Goal: Task Accomplishment & Management: Manage account settings

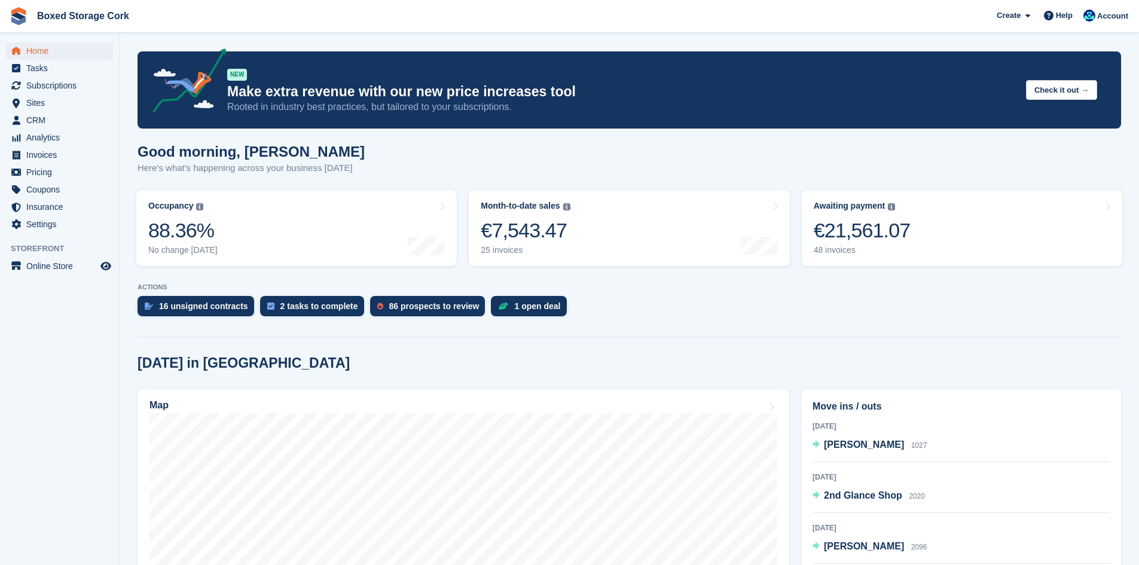
scroll to position [179, 0]
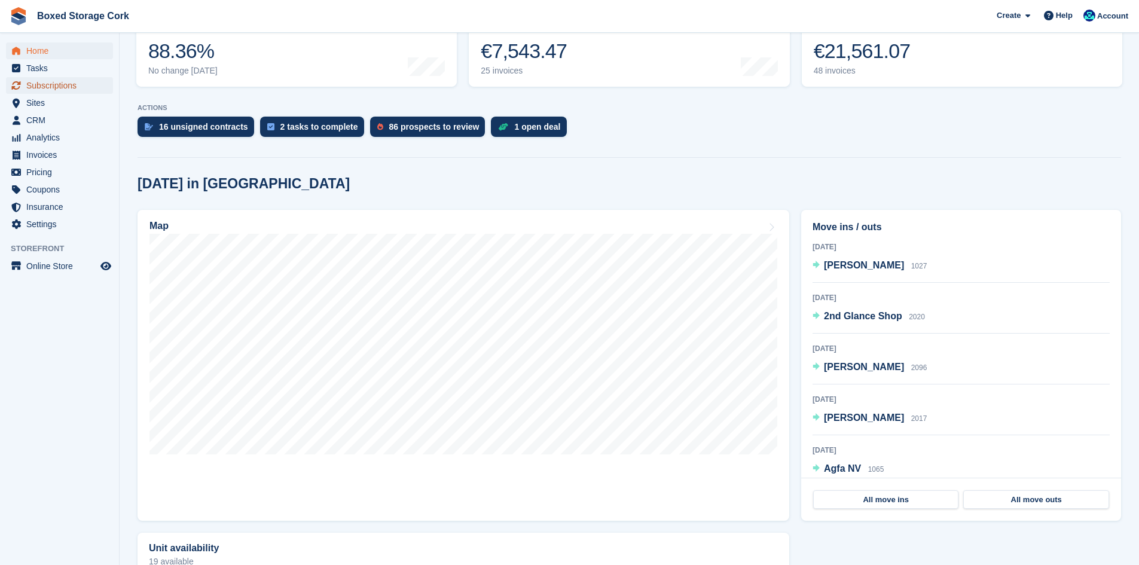
click at [59, 84] on span "Subscriptions" at bounding box center [62, 85] width 72 height 17
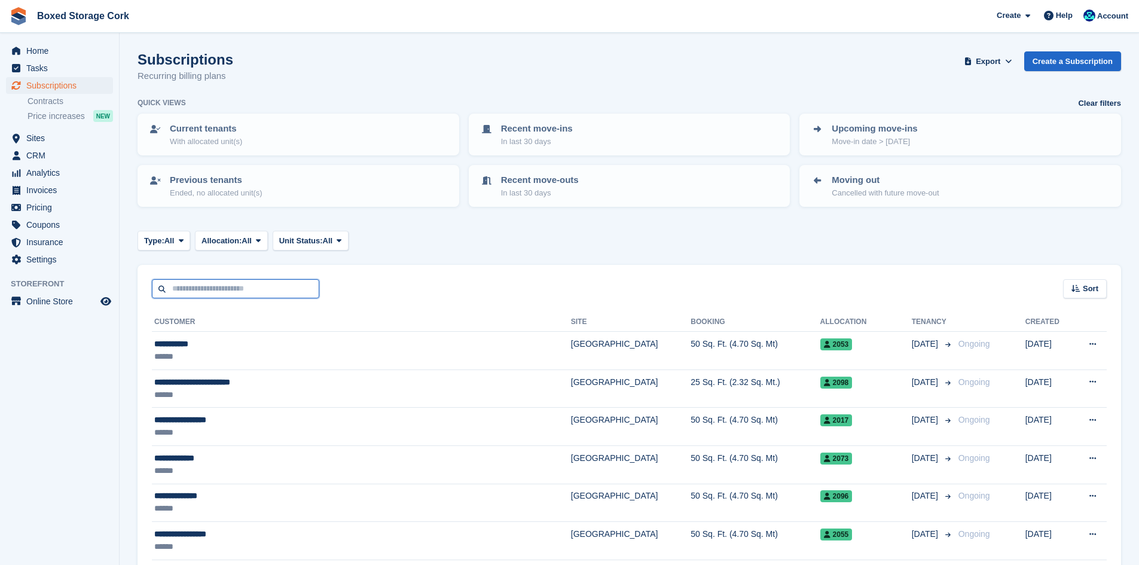
click at [254, 288] on input "text" at bounding box center [235, 289] width 167 height 20
type input "******"
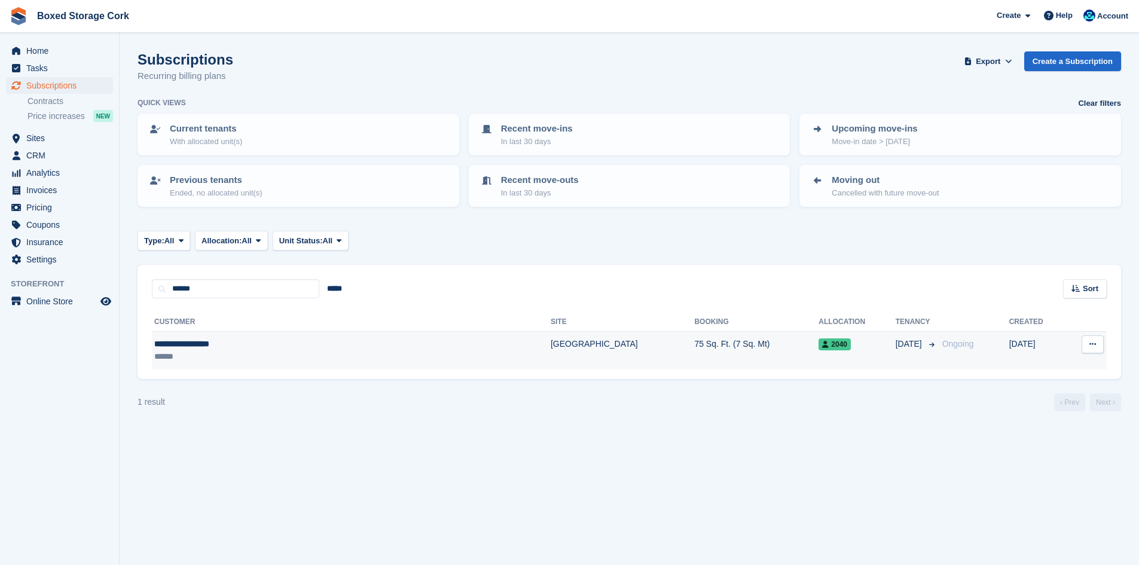
click at [276, 338] on div "**********" at bounding box center [273, 344] width 239 height 13
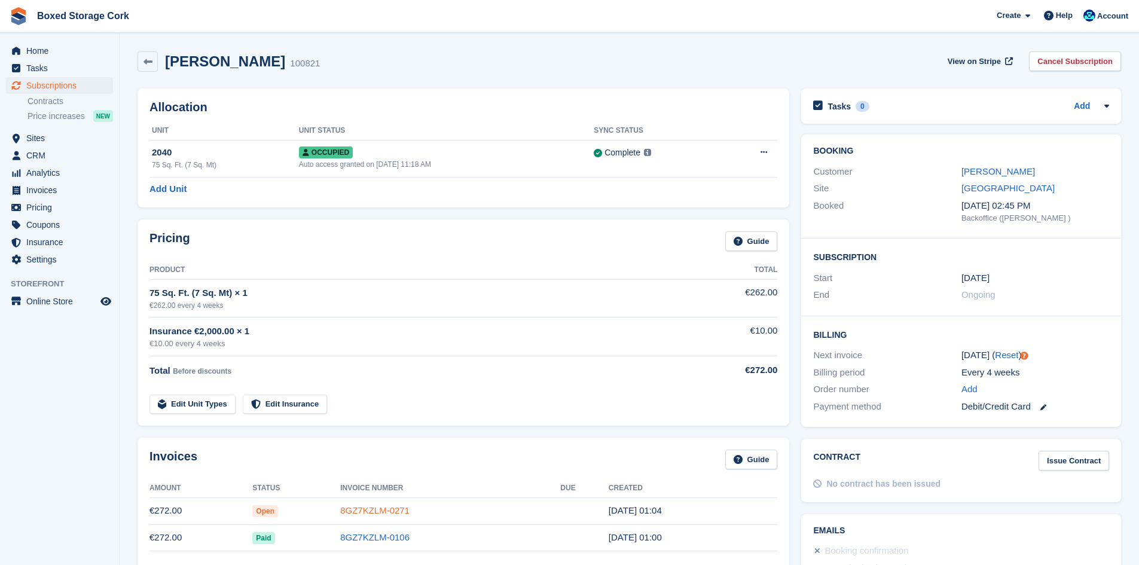
click at [367, 514] on link "8GZ7KZLM-0271" at bounding box center [374, 510] width 69 height 10
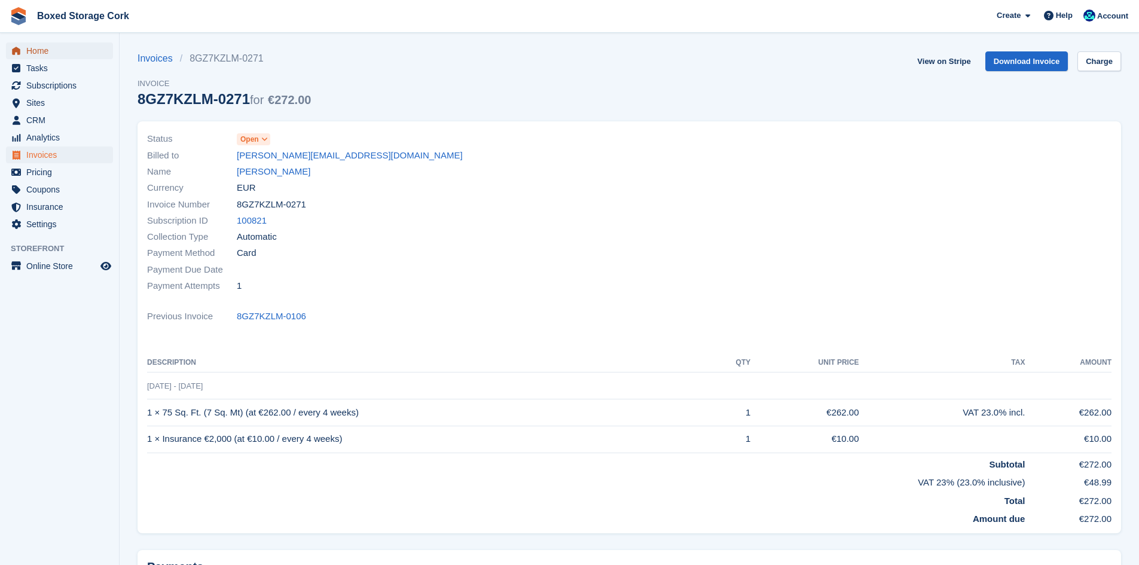
click at [34, 51] on span "Home" at bounding box center [62, 50] width 72 height 17
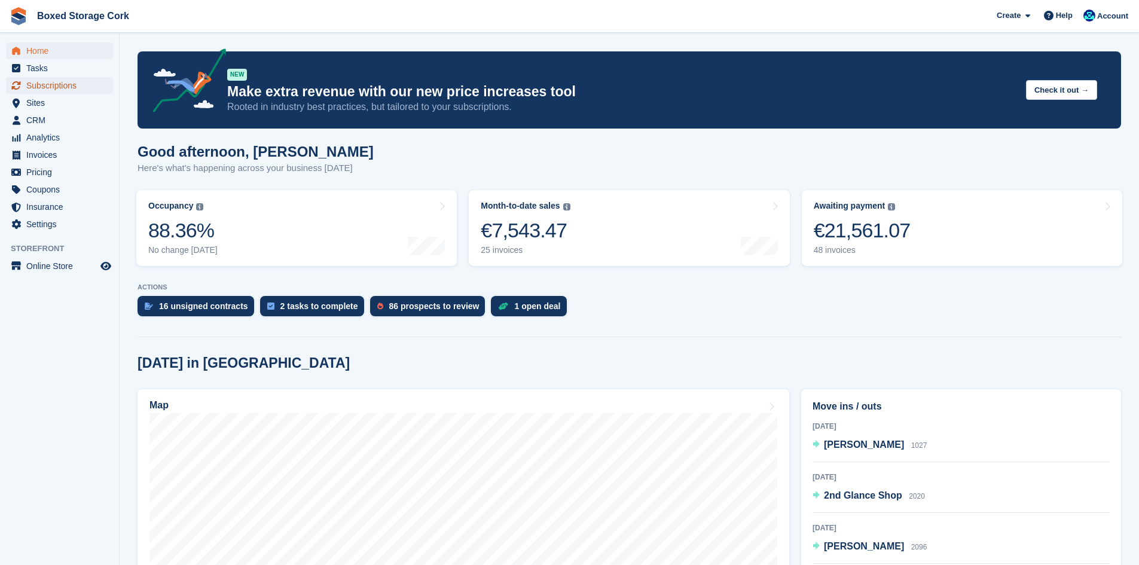
click at [53, 90] on span "Subscriptions" at bounding box center [62, 85] width 72 height 17
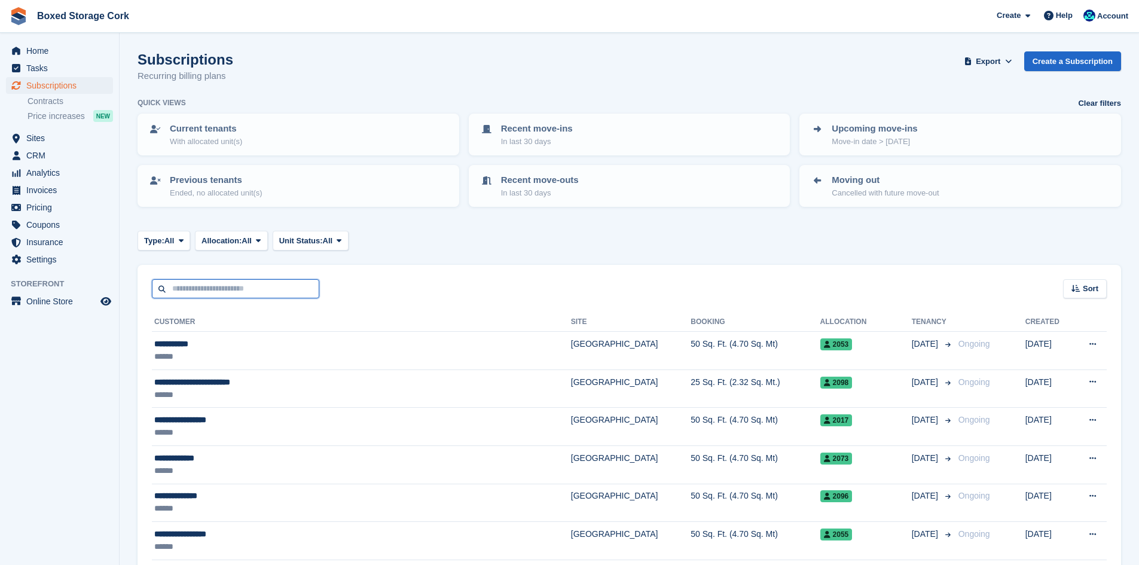
click at [244, 285] on input "text" at bounding box center [235, 289] width 167 height 20
type input "******"
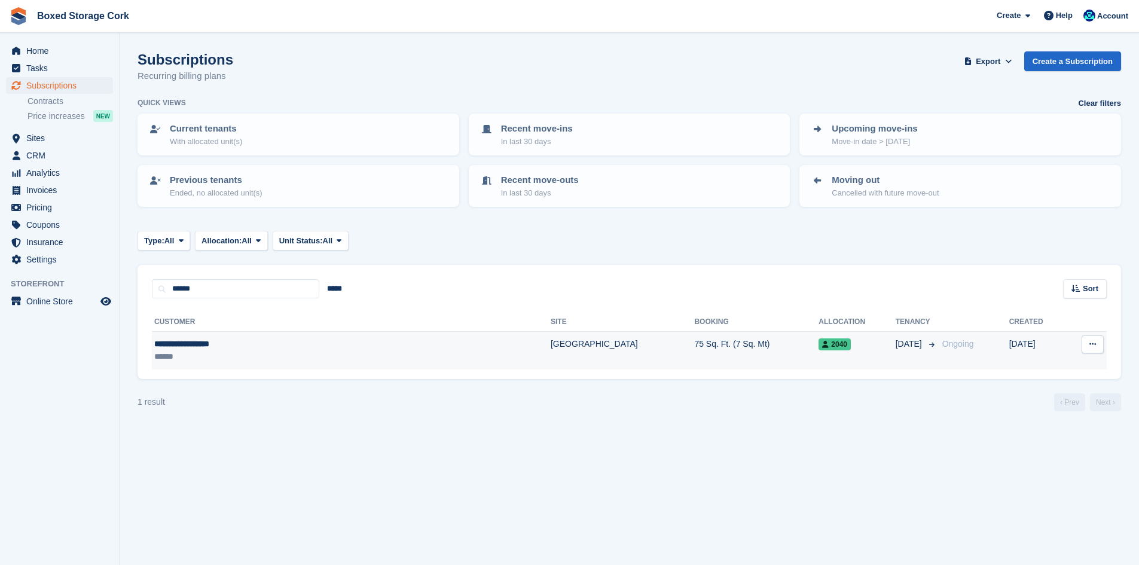
click at [262, 344] on div "**********" at bounding box center [273, 344] width 239 height 13
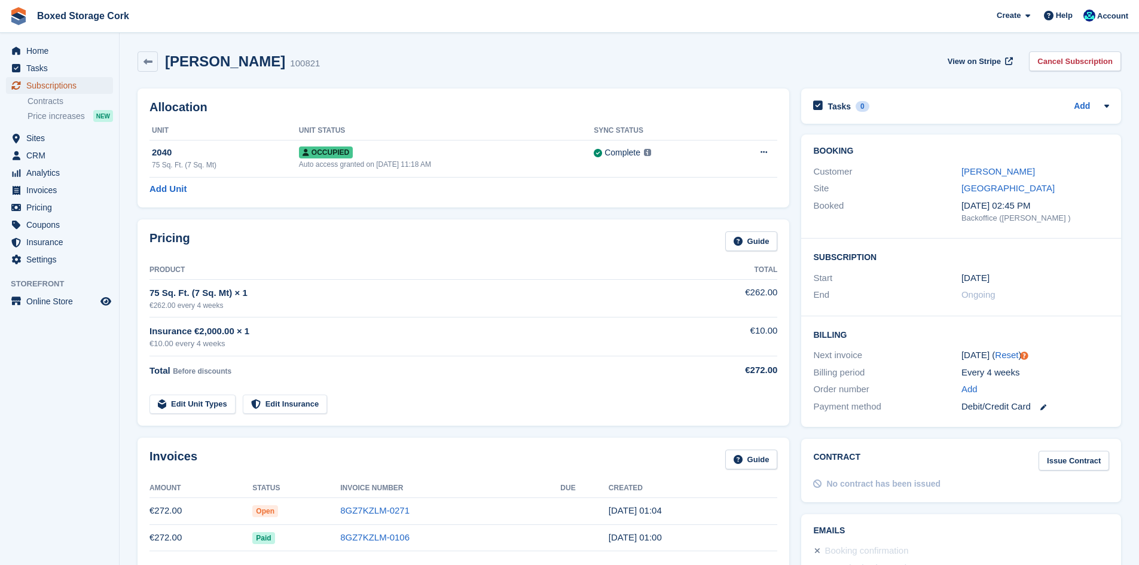
click at [53, 86] on span "Subscriptions" at bounding box center [62, 85] width 72 height 17
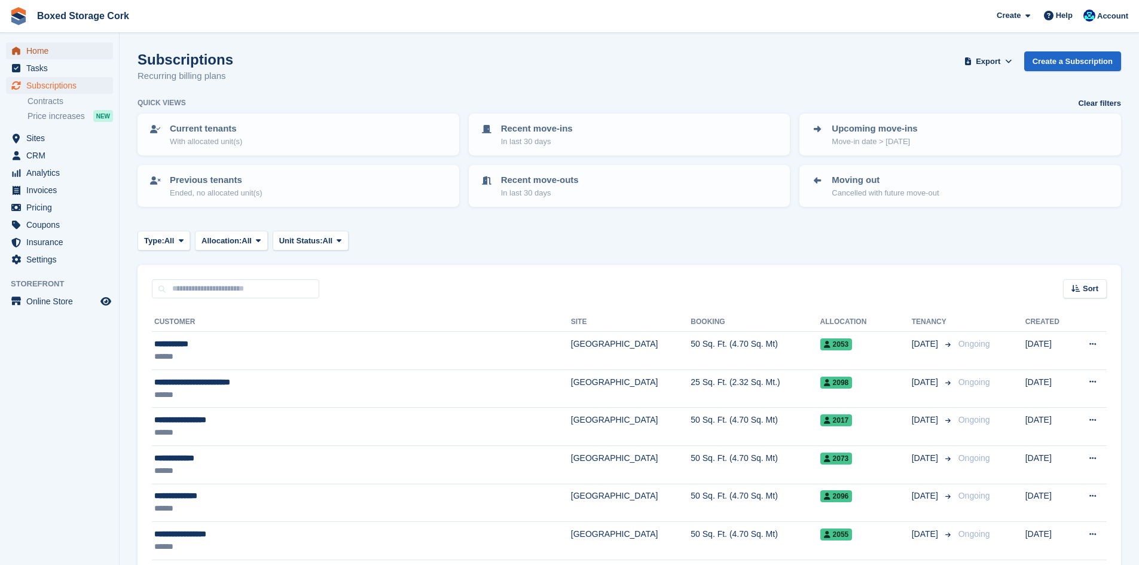
click at [54, 49] on span "Home" at bounding box center [62, 50] width 72 height 17
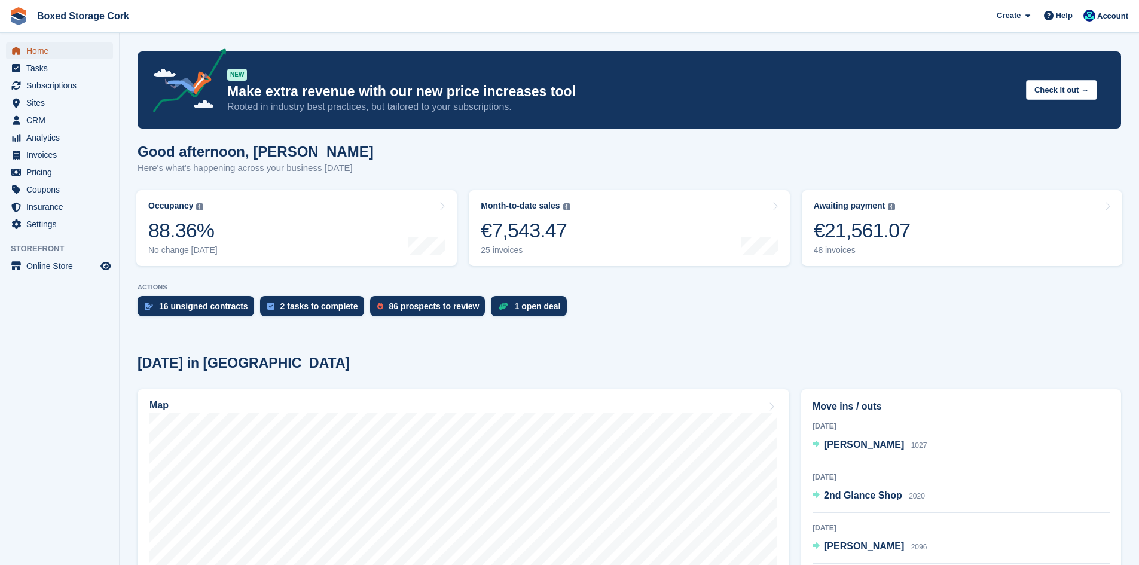
click at [41, 53] on span "Home" at bounding box center [62, 50] width 72 height 17
click at [854, 228] on div "€21,561.07" at bounding box center [862, 230] width 97 height 25
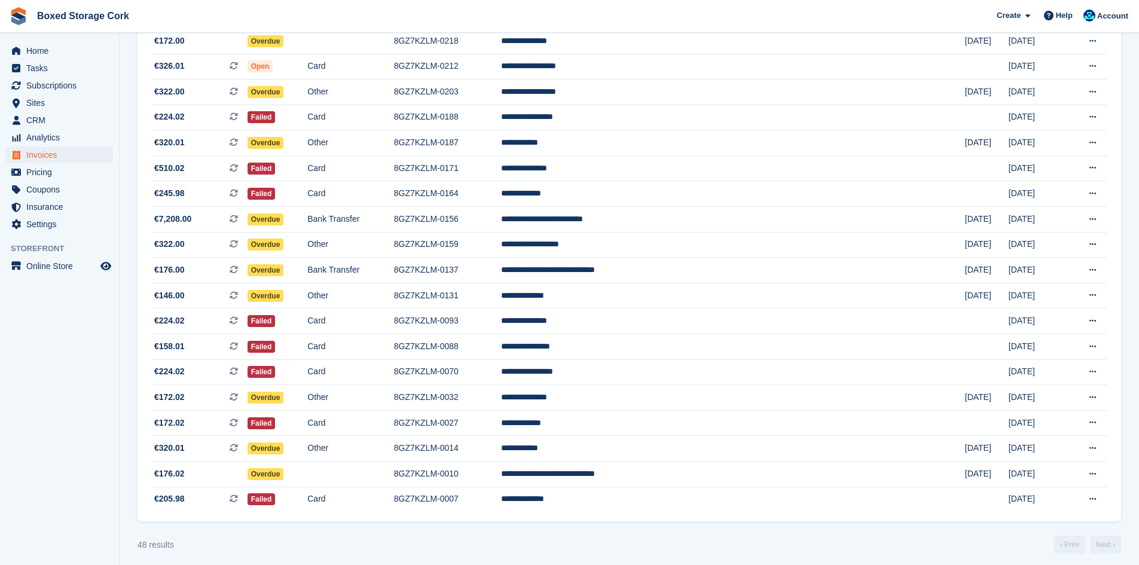
scroll to position [917, 0]
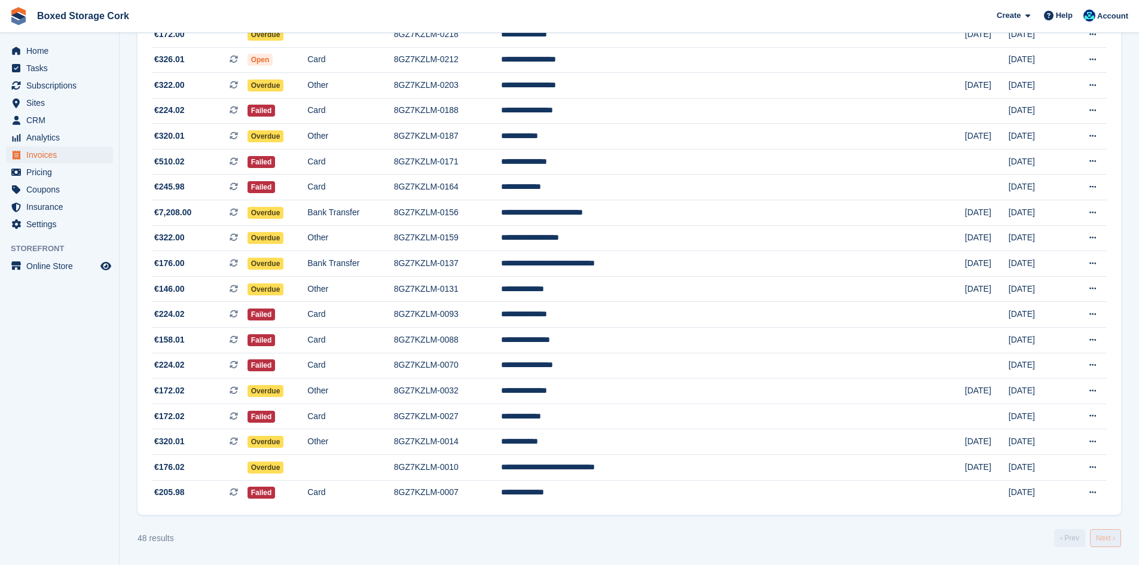
click at [1110, 538] on link "Next ›" at bounding box center [1105, 538] width 31 height 18
click at [1109, 542] on link "Next ›" at bounding box center [1105, 538] width 31 height 18
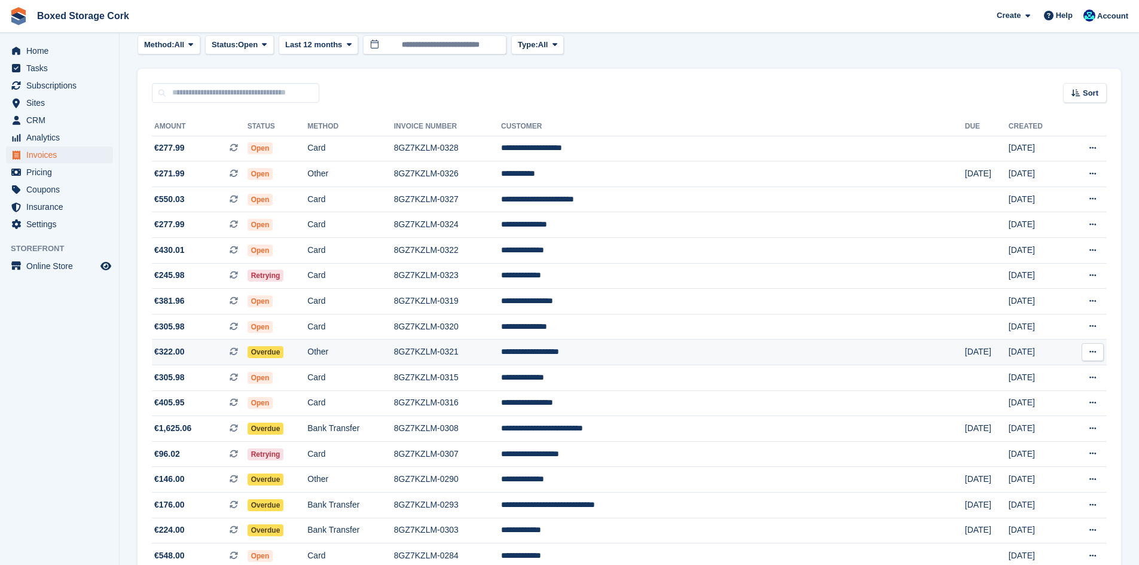
scroll to position [200, 0]
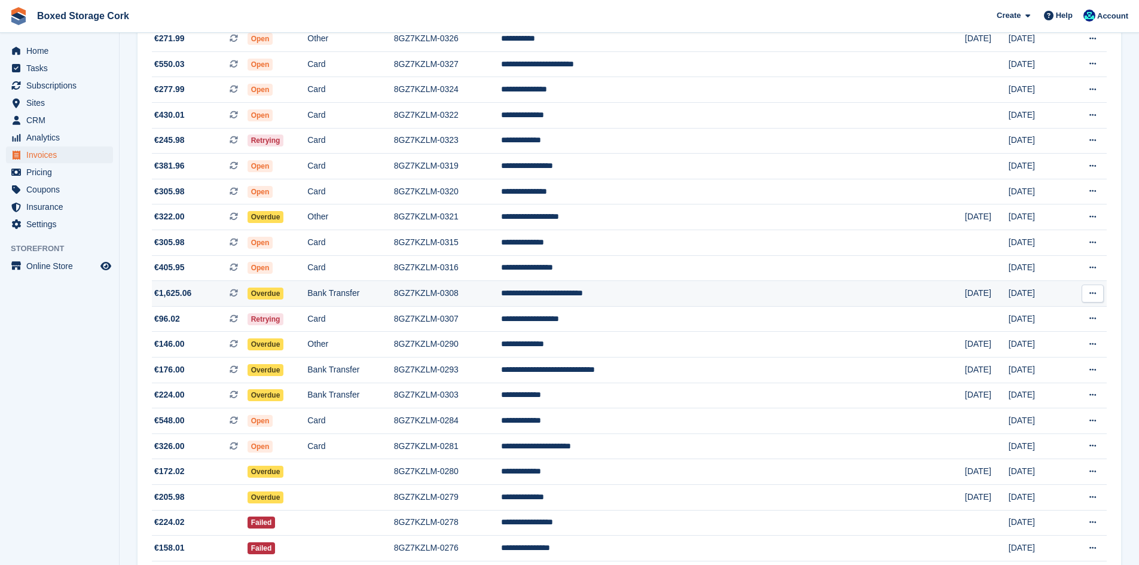
click at [393, 291] on td "Bank Transfer" at bounding box center [350, 294] width 86 height 26
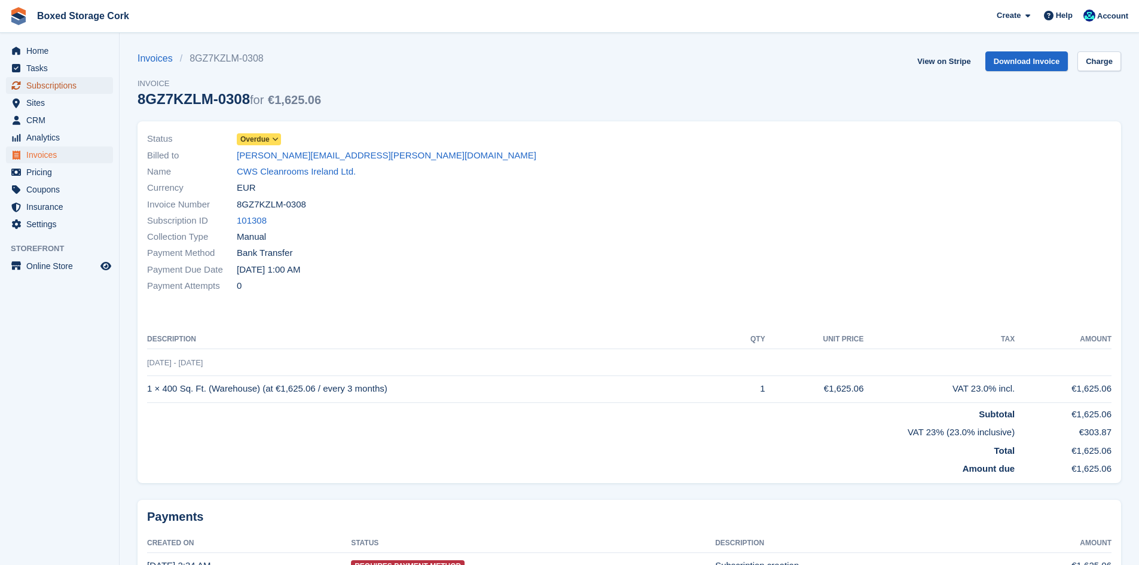
click at [36, 84] on span "Subscriptions" at bounding box center [62, 85] width 72 height 17
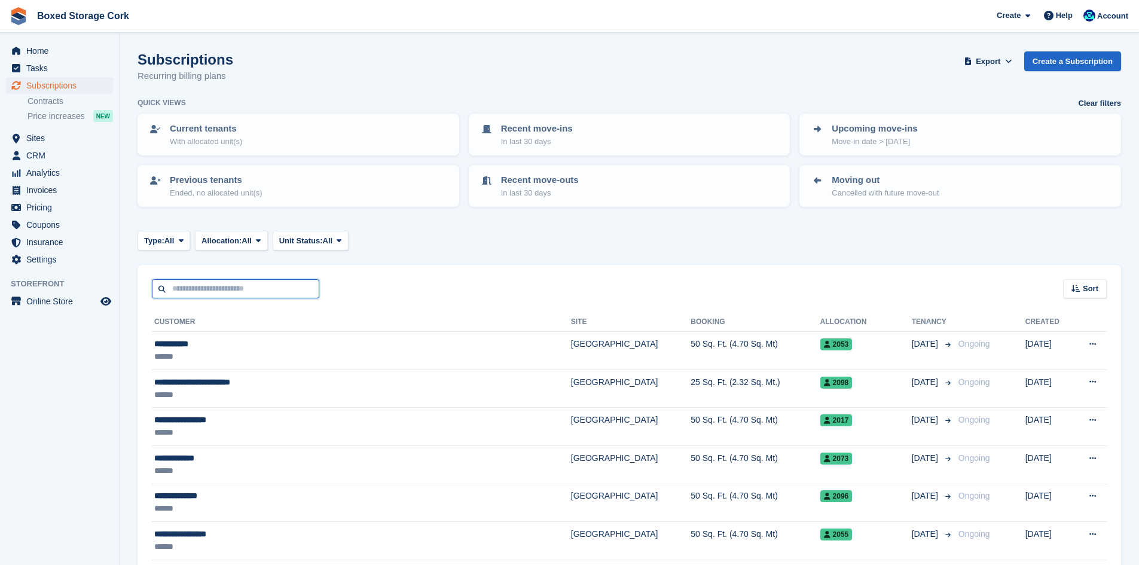
click at [217, 289] on input "text" at bounding box center [235, 289] width 167 height 20
type input "******"
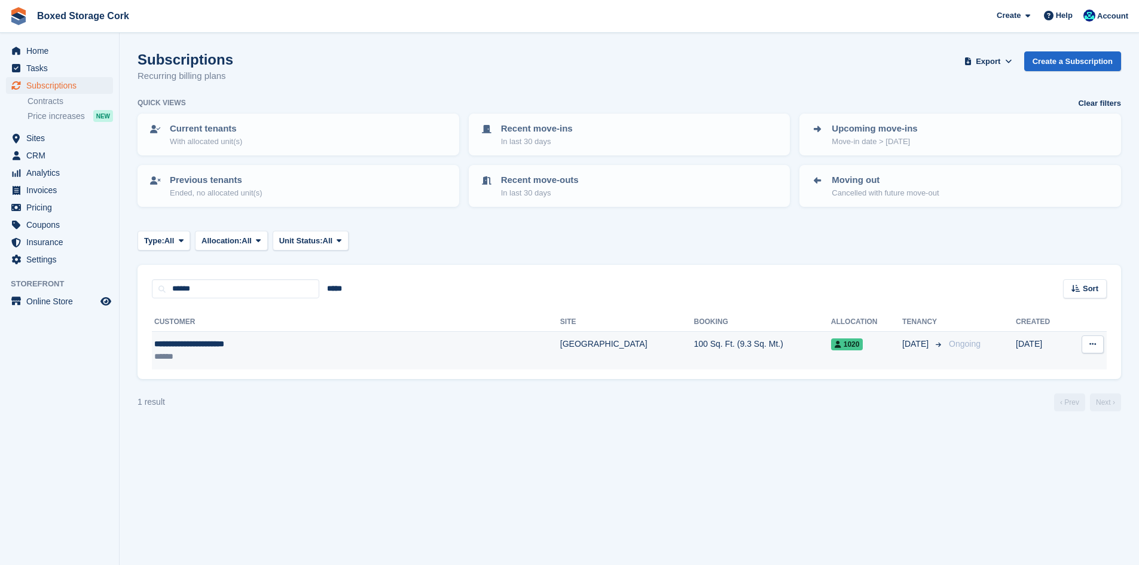
click at [284, 336] on td "**********" at bounding box center [356, 351] width 408 height 38
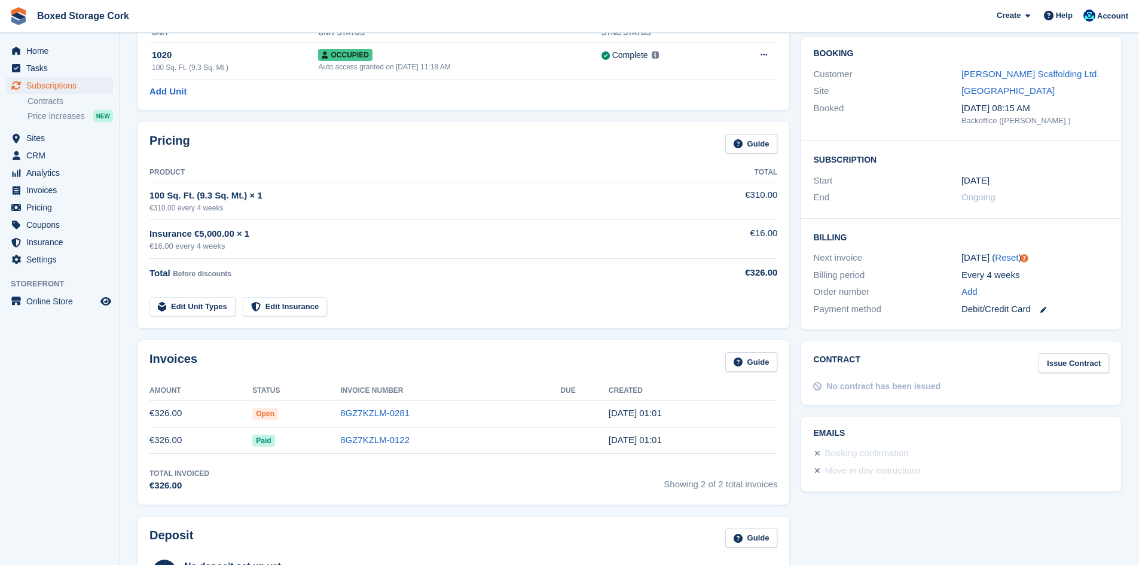
scroll to position [120, 0]
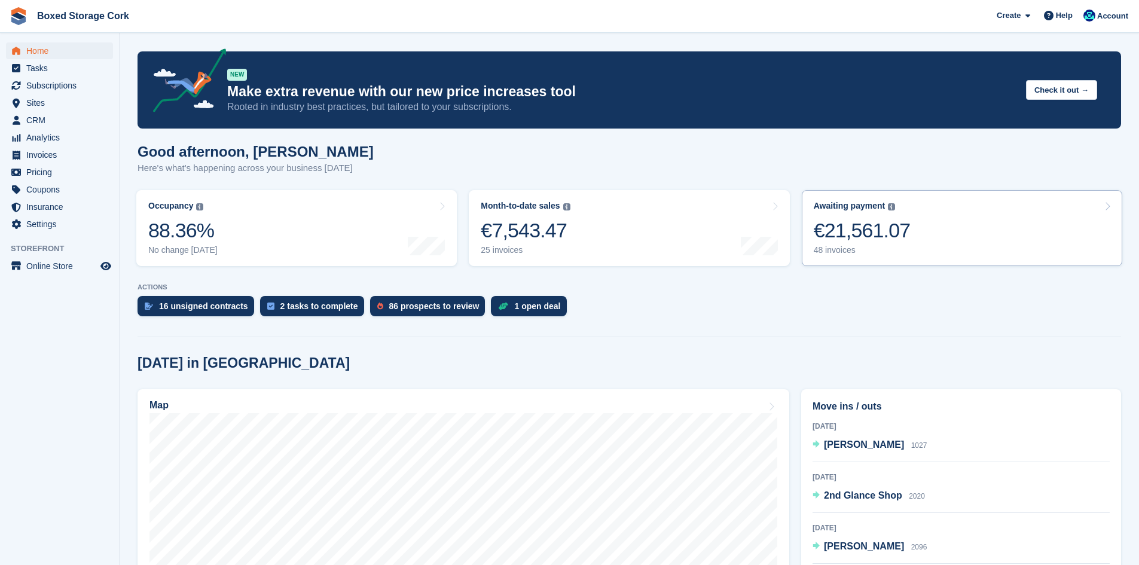
click at [892, 234] on div "€21,561.07" at bounding box center [862, 230] width 97 height 25
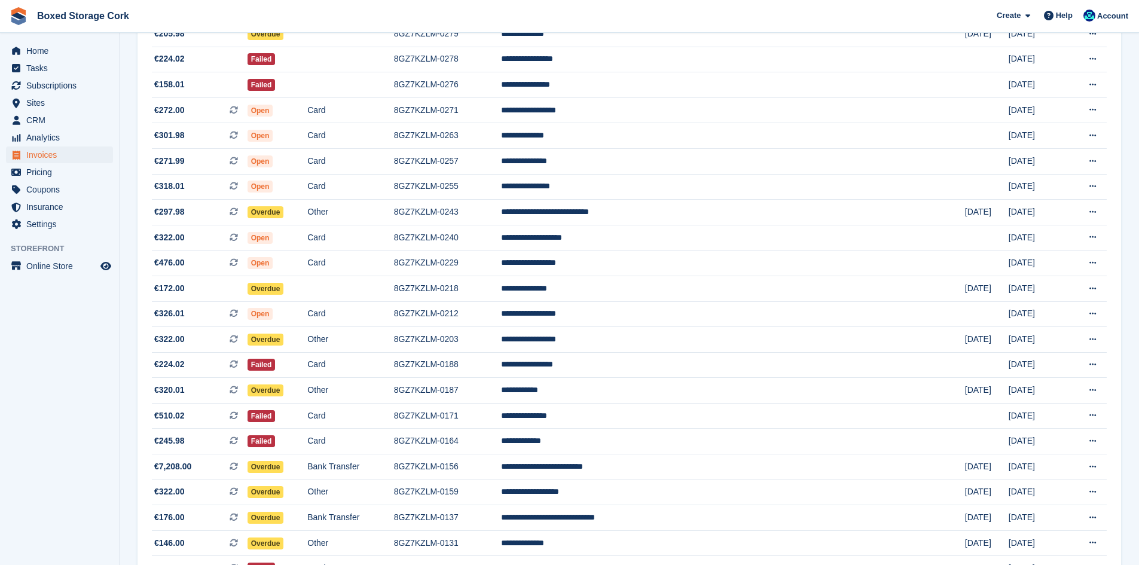
scroll to position [738, 0]
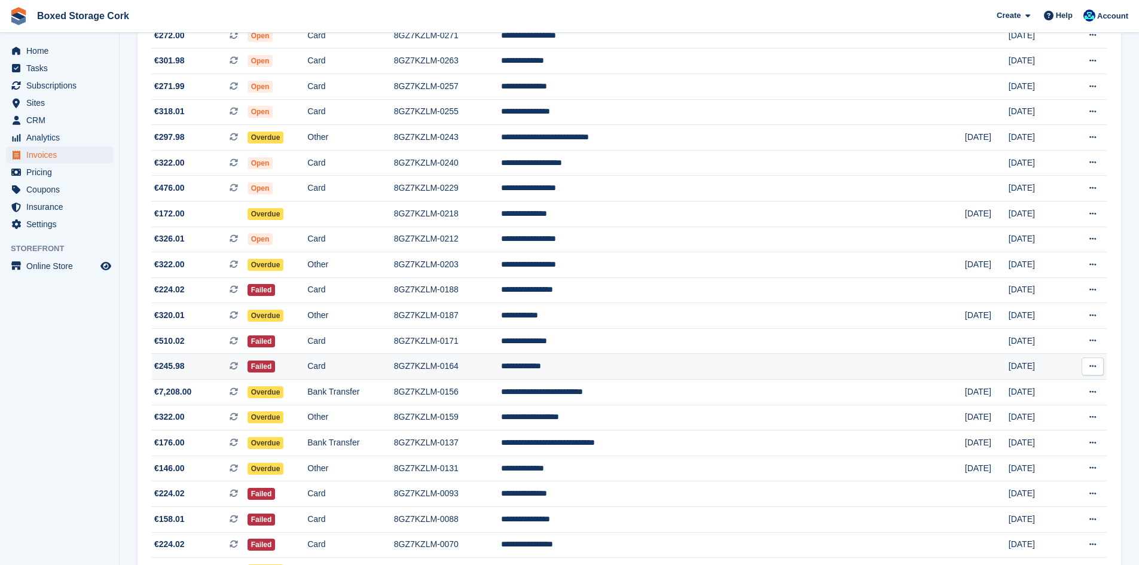
click at [308, 363] on td "Failed" at bounding box center [278, 367] width 60 height 26
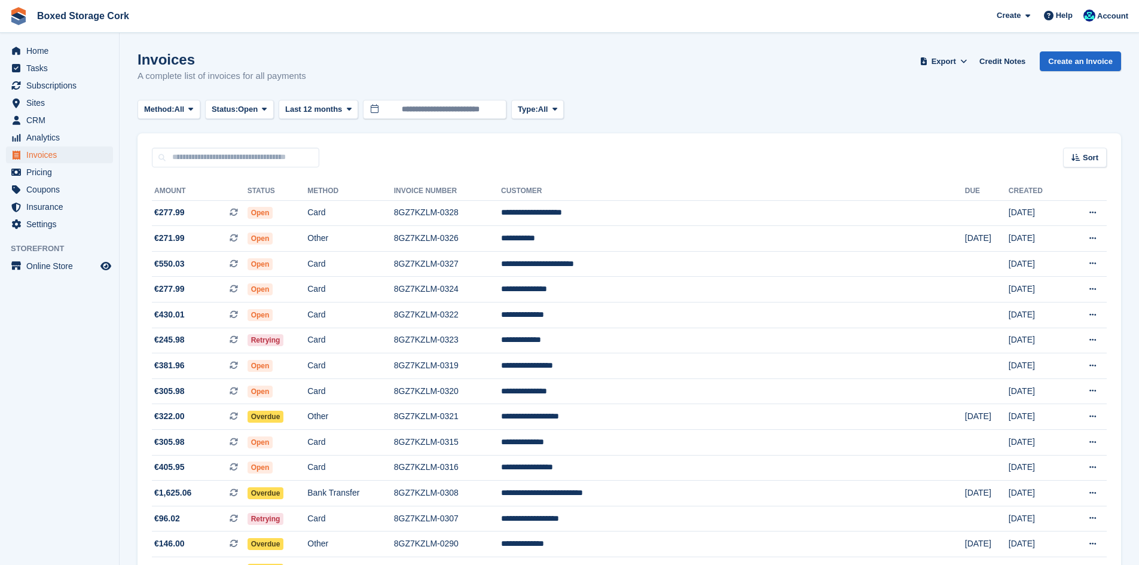
scroll to position [738, 0]
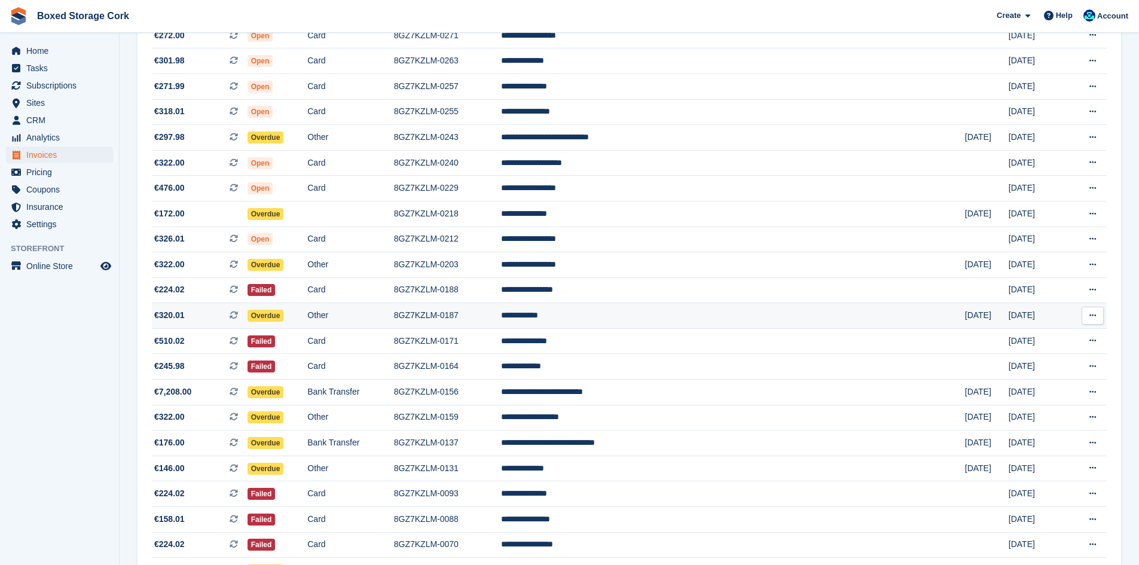
click at [308, 319] on td "Overdue" at bounding box center [278, 316] width 60 height 26
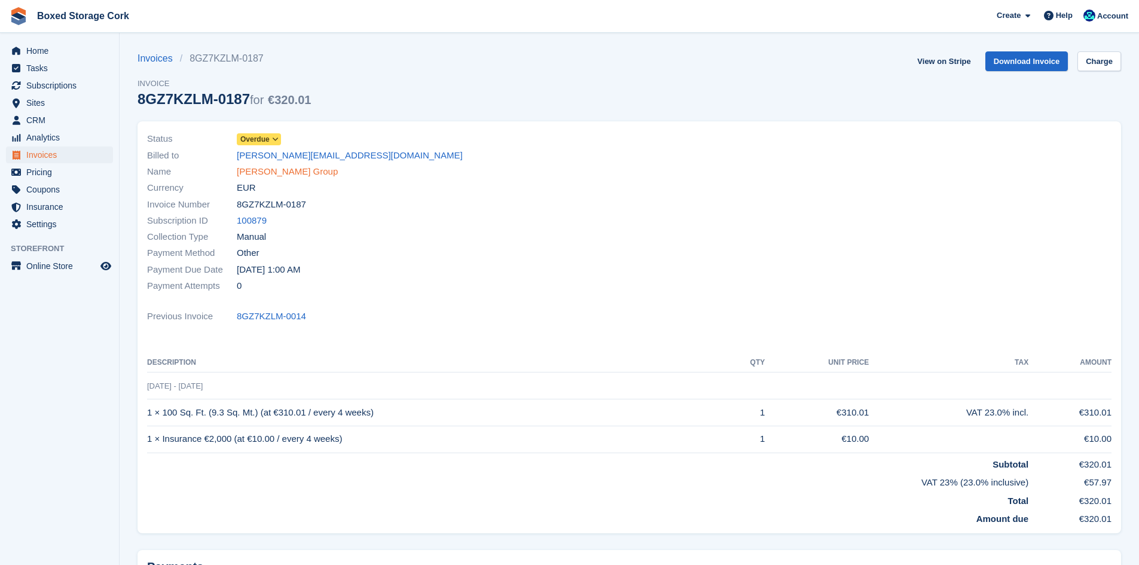
click at [270, 175] on link "[PERSON_NAME] Group" at bounding box center [287, 172] width 101 height 14
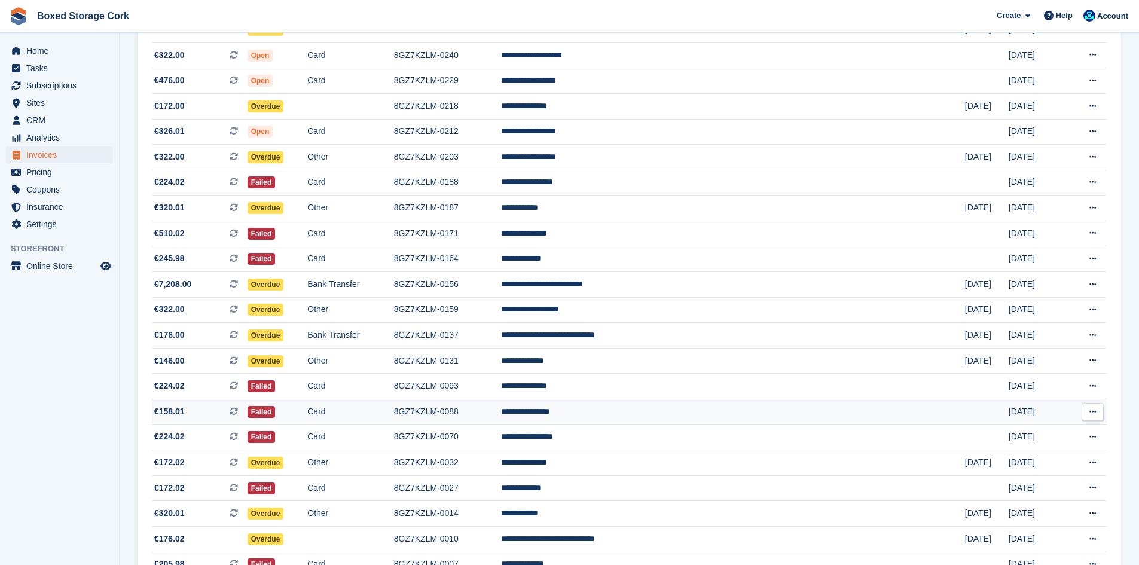
scroll to position [917, 0]
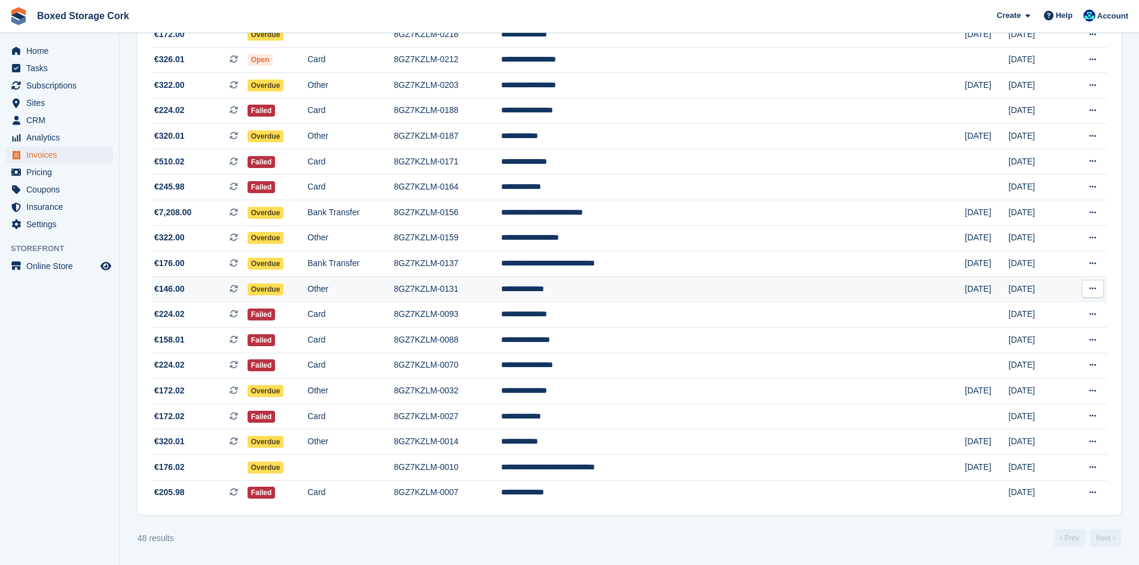
click at [393, 286] on td "Other" at bounding box center [350, 289] width 86 height 26
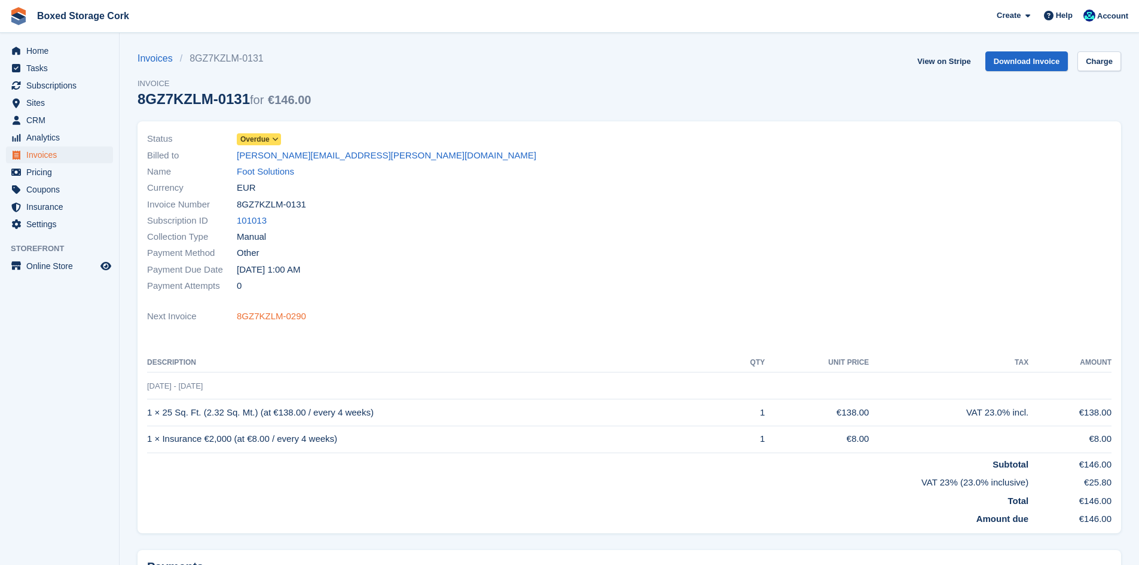
click at [267, 319] on link "8GZ7KZLM-0290" at bounding box center [271, 317] width 69 height 14
click at [1033, 65] on link "Download Invoice" at bounding box center [1026, 61] width 83 height 20
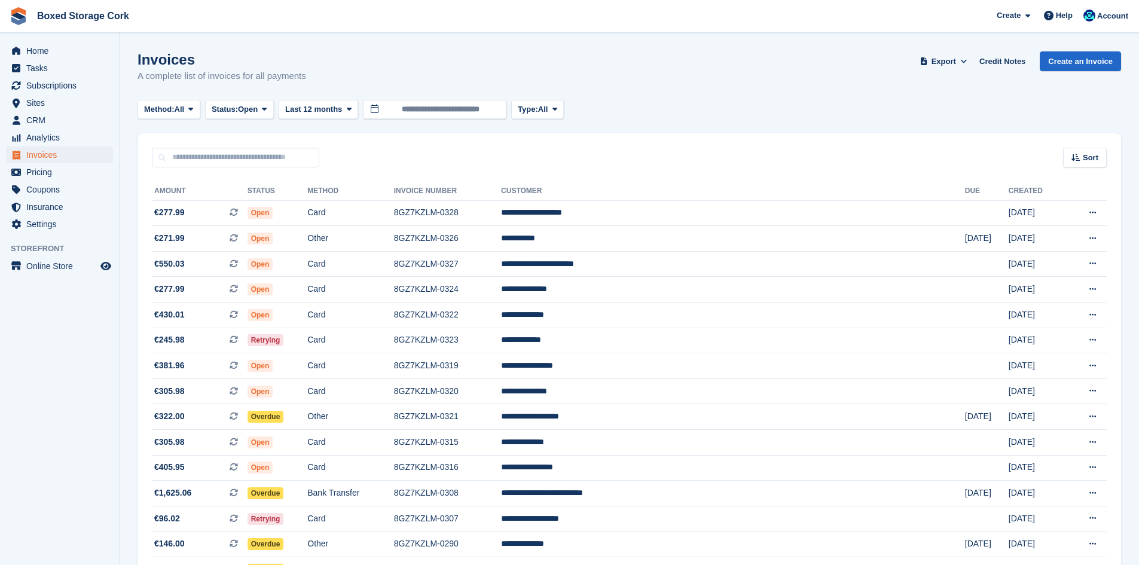
scroll to position [917, 0]
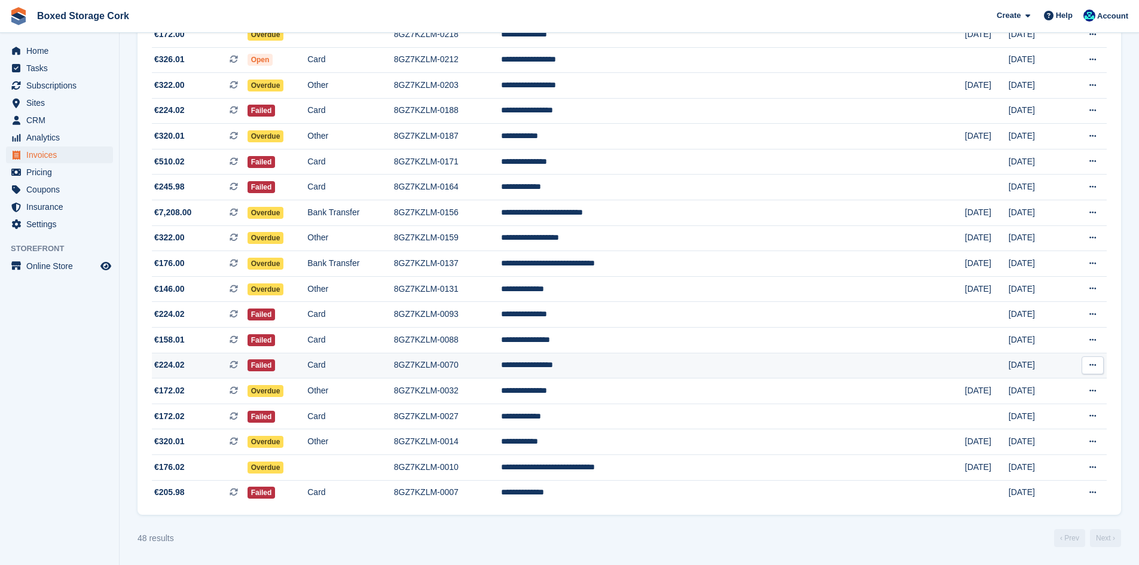
click at [308, 364] on td "Failed" at bounding box center [278, 366] width 60 height 26
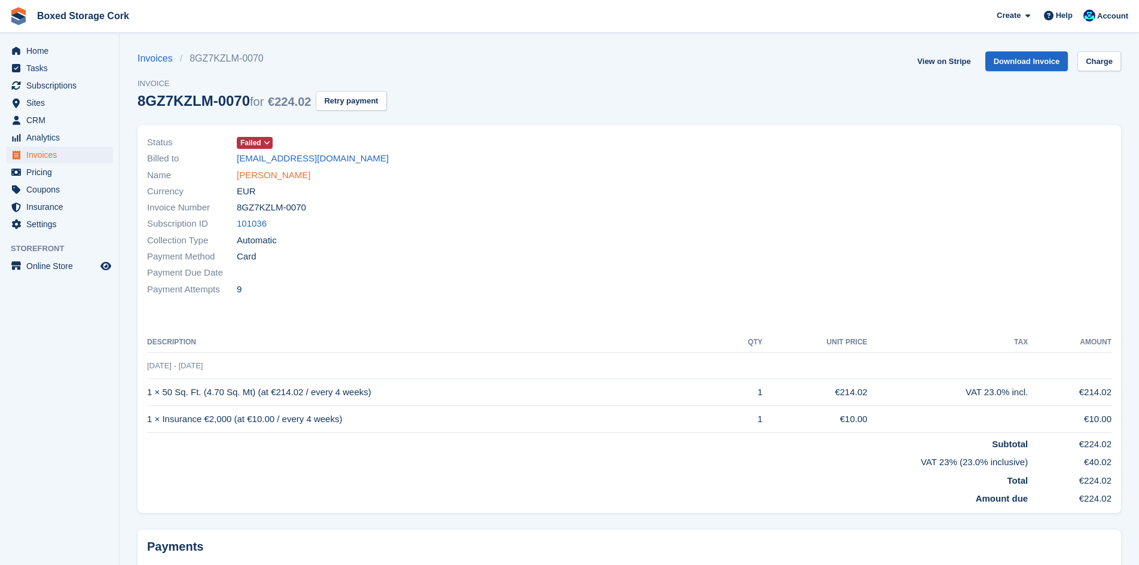
click at [283, 175] on link "[PERSON_NAME]" at bounding box center [274, 176] width 74 height 14
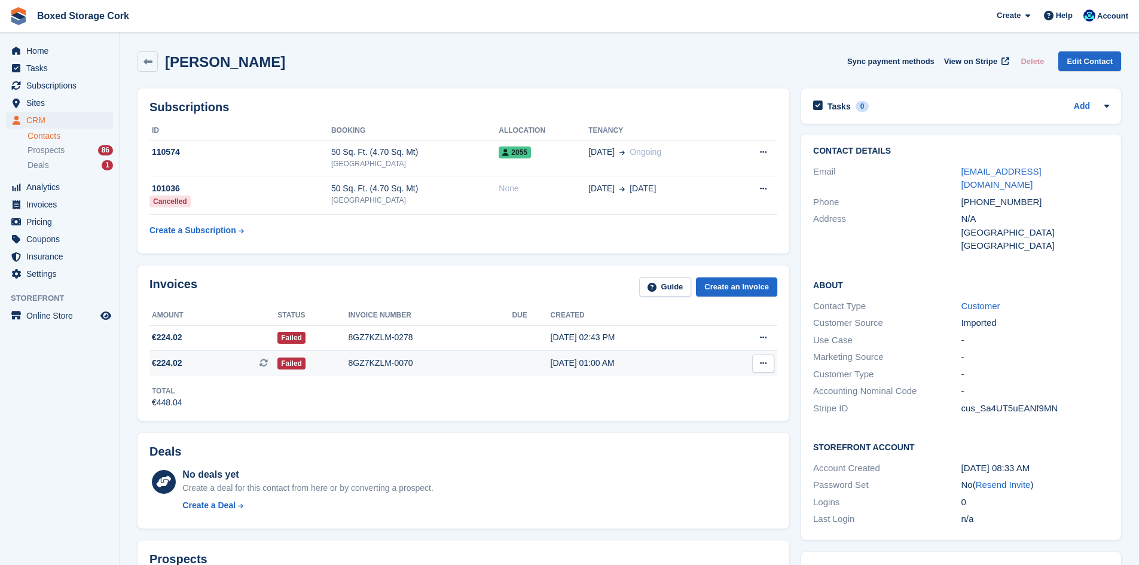
click at [381, 367] on div "8GZ7KZLM-0070" at bounding box center [431, 363] width 164 height 13
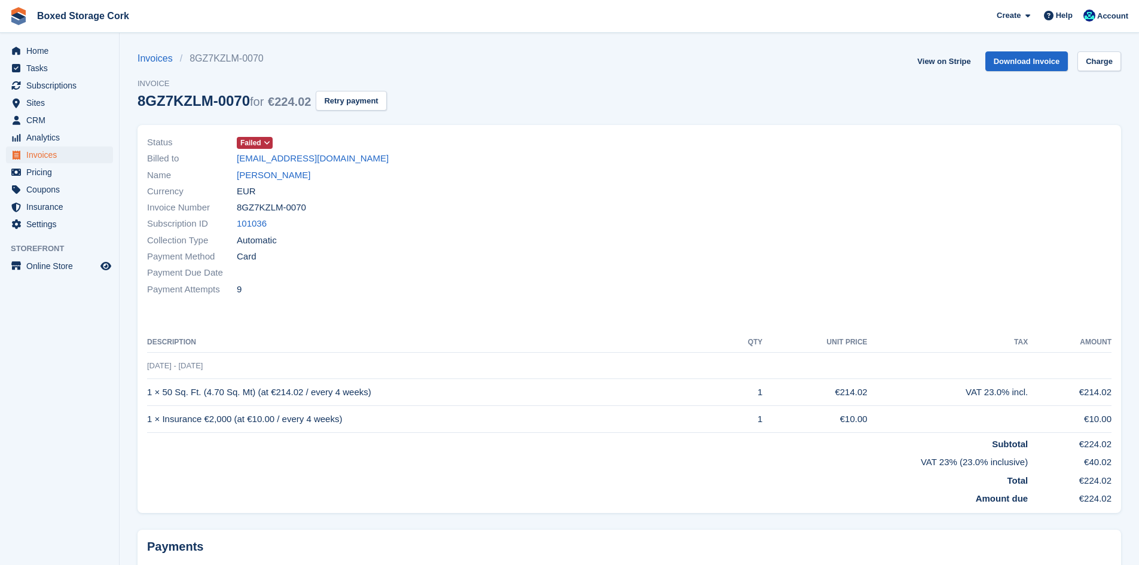
scroll to position [100, 0]
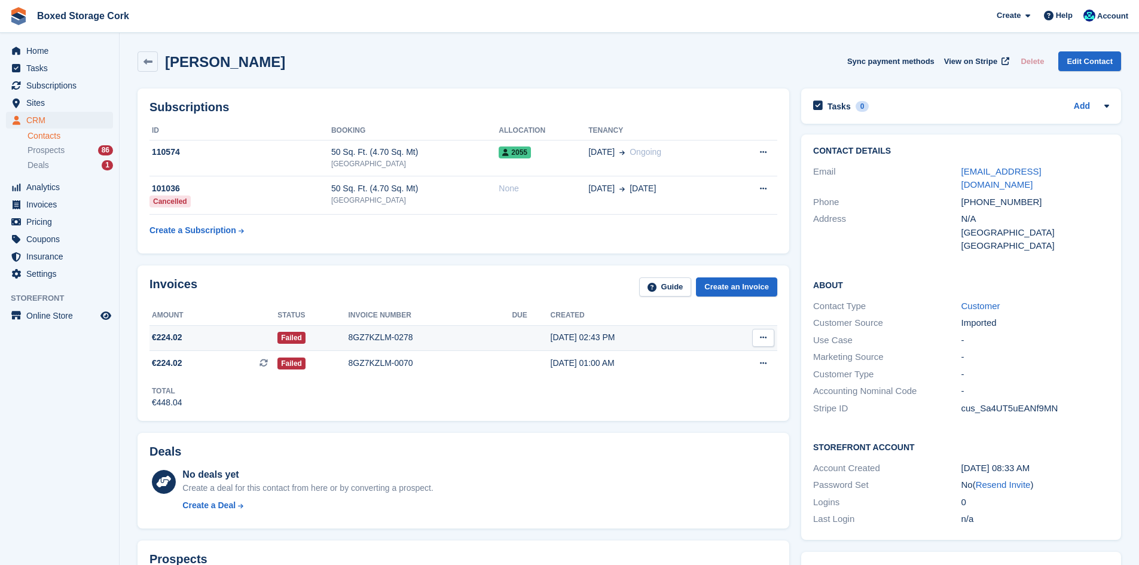
click at [358, 336] on div "8GZ7KZLM-0278" at bounding box center [431, 337] width 164 height 13
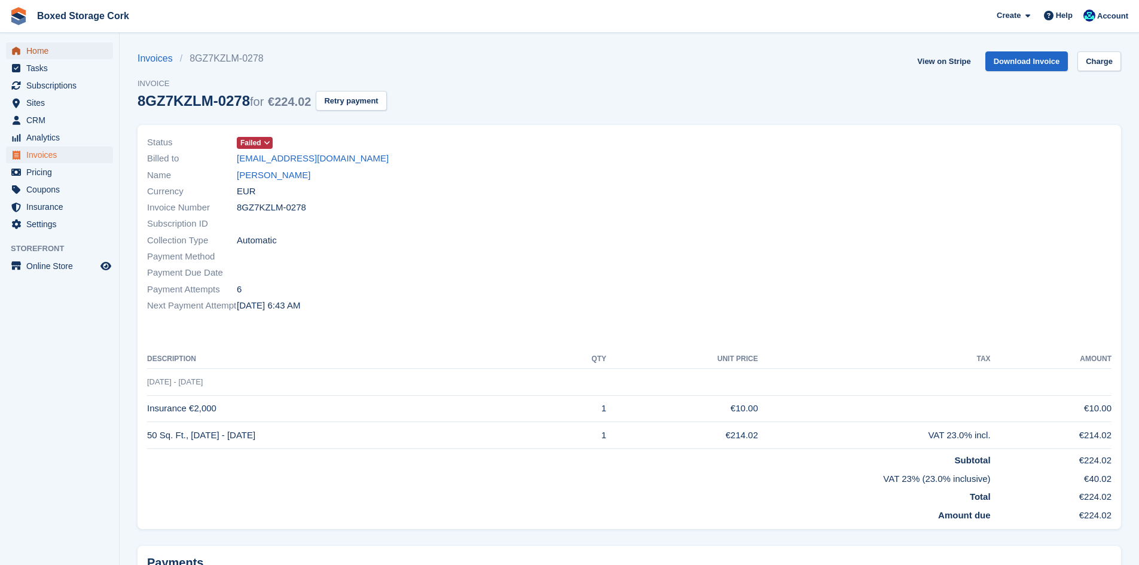
click at [43, 51] on span "Home" at bounding box center [62, 50] width 72 height 17
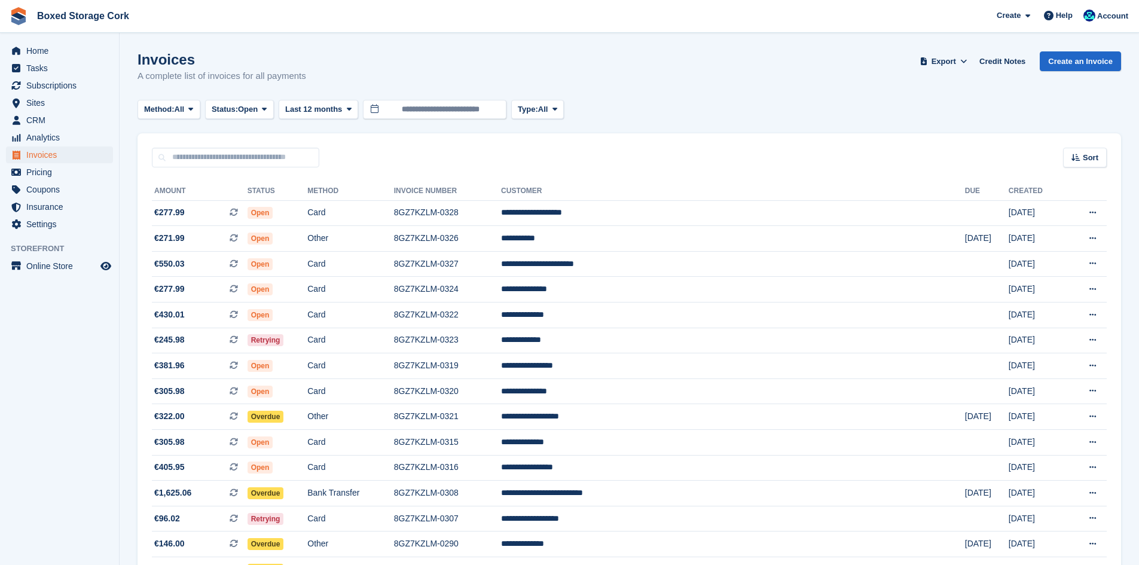
scroll to position [917, 0]
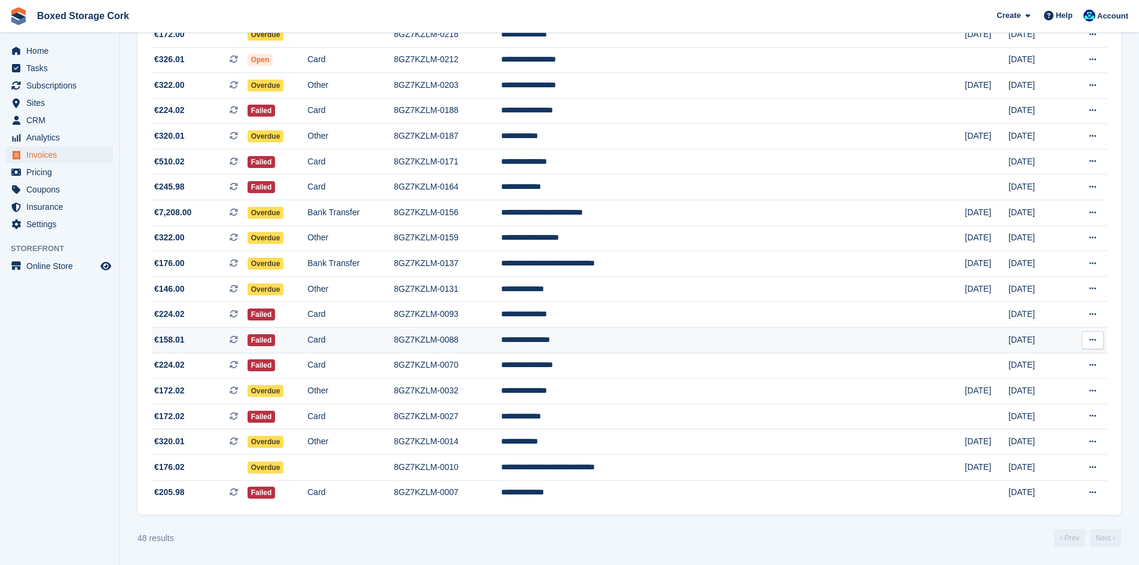
click at [393, 339] on td "Card" at bounding box center [350, 341] width 86 height 26
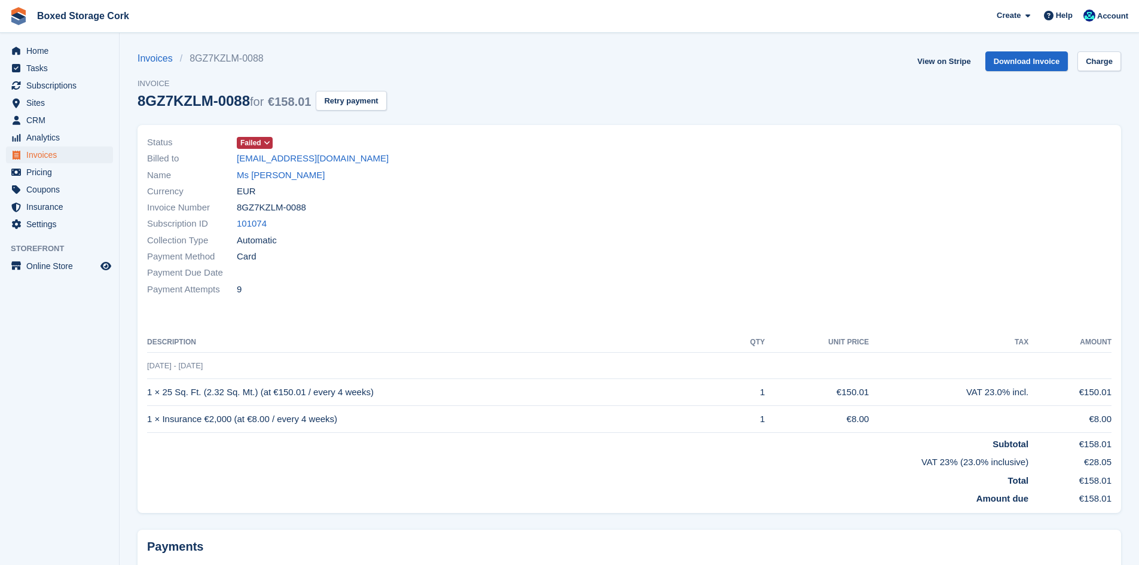
scroll to position [100, 0]
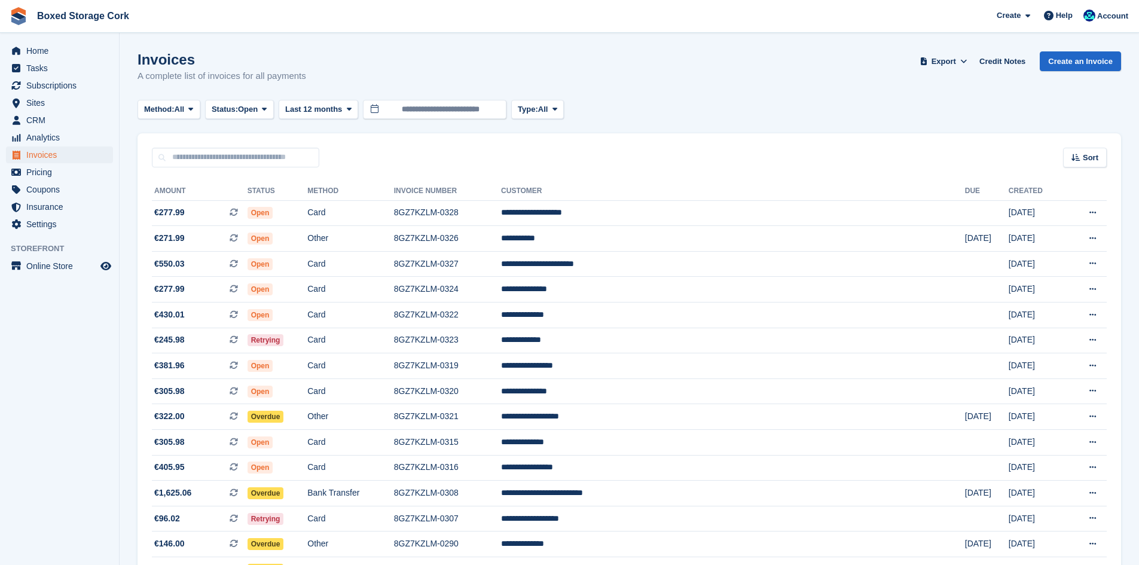
scroll to position [917, 0]
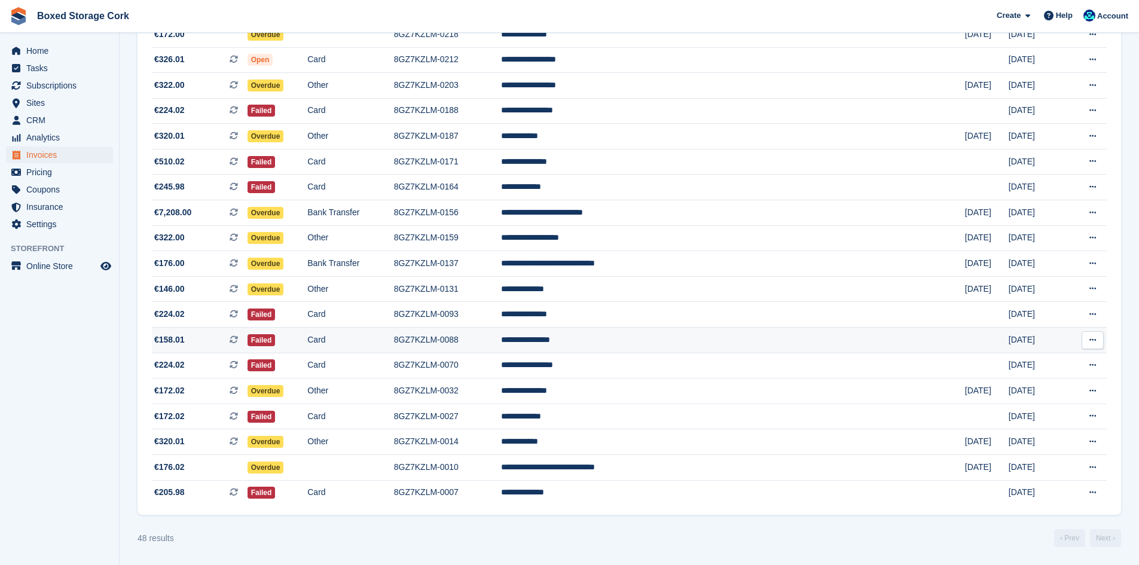
click at [496, 341] on td "8GZ7KZLM-0088" at bounding box center [447, 341] width 107 height 26
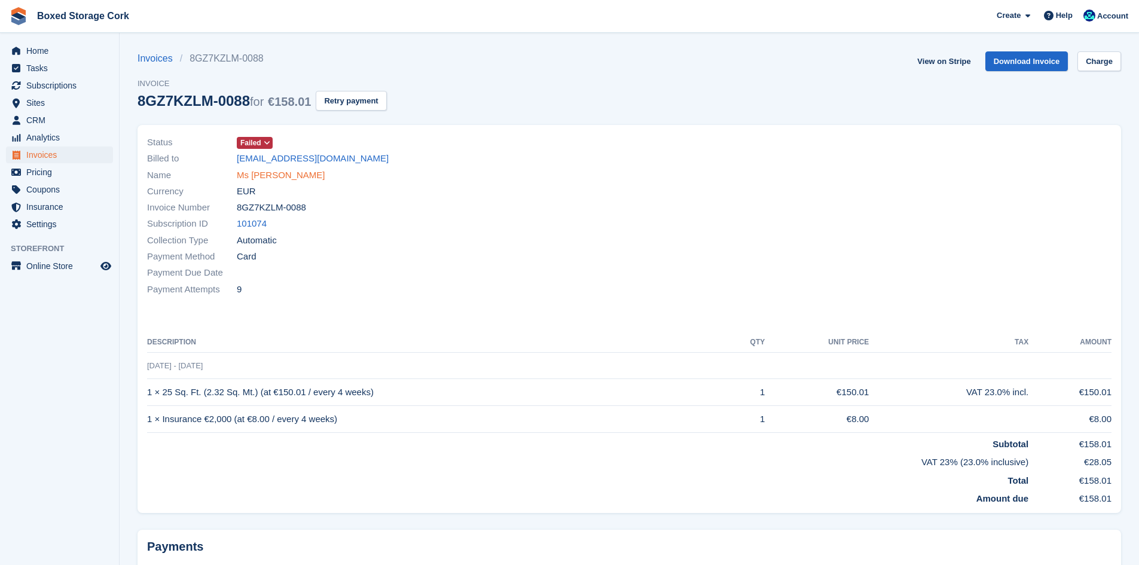
click at [283, 173] on link "Ms Mac Madikhula" at bounding box center [281, 176] width 88 height 14
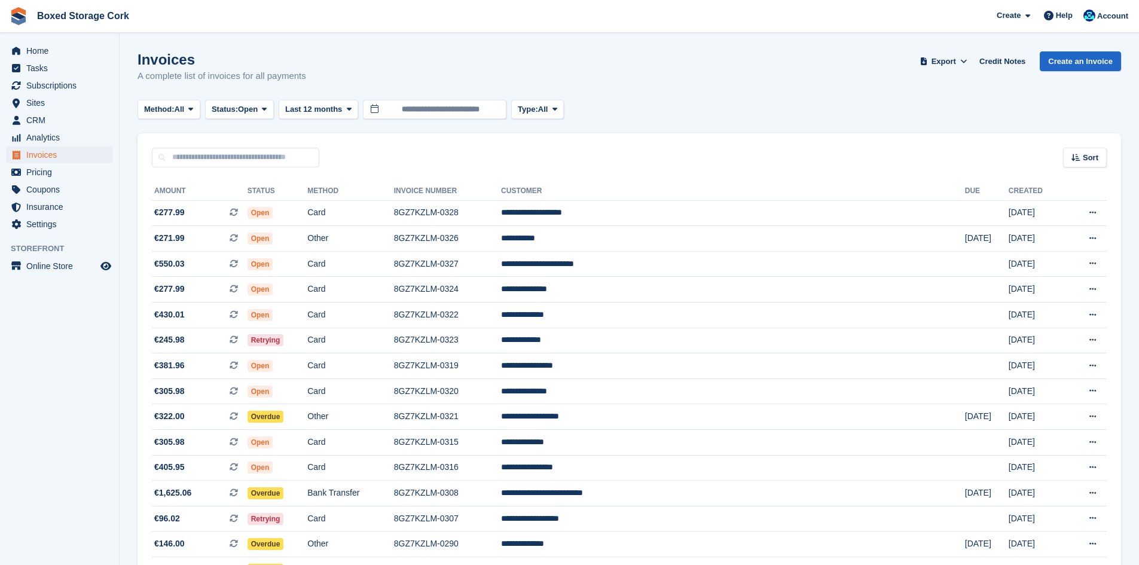
scroll to position [917, 0]
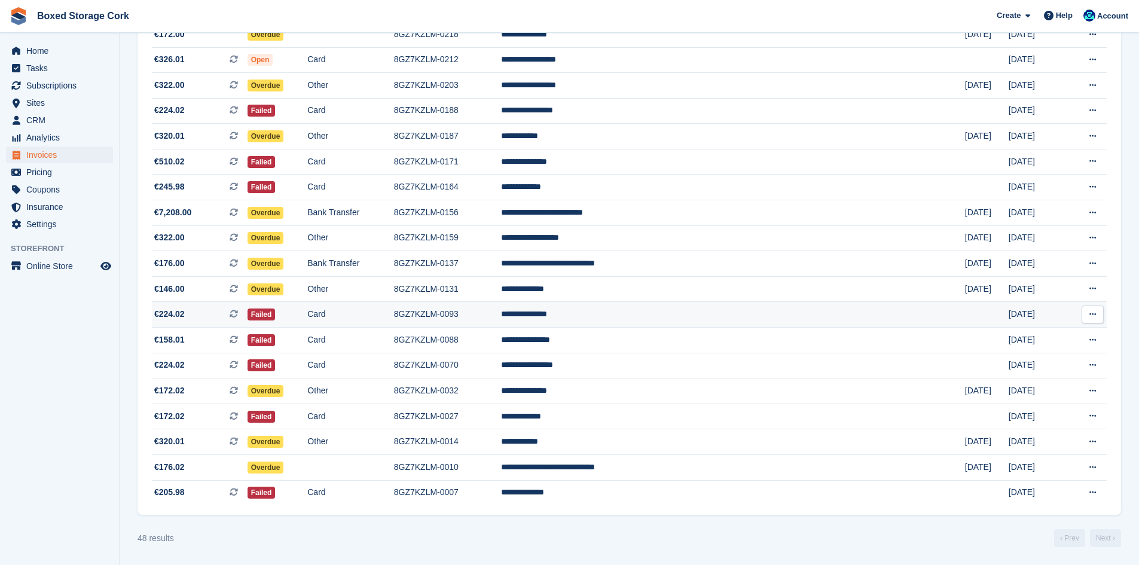
click at [308, 307] on td "Failed" at bounding box center [278, 315] width 60 height 26
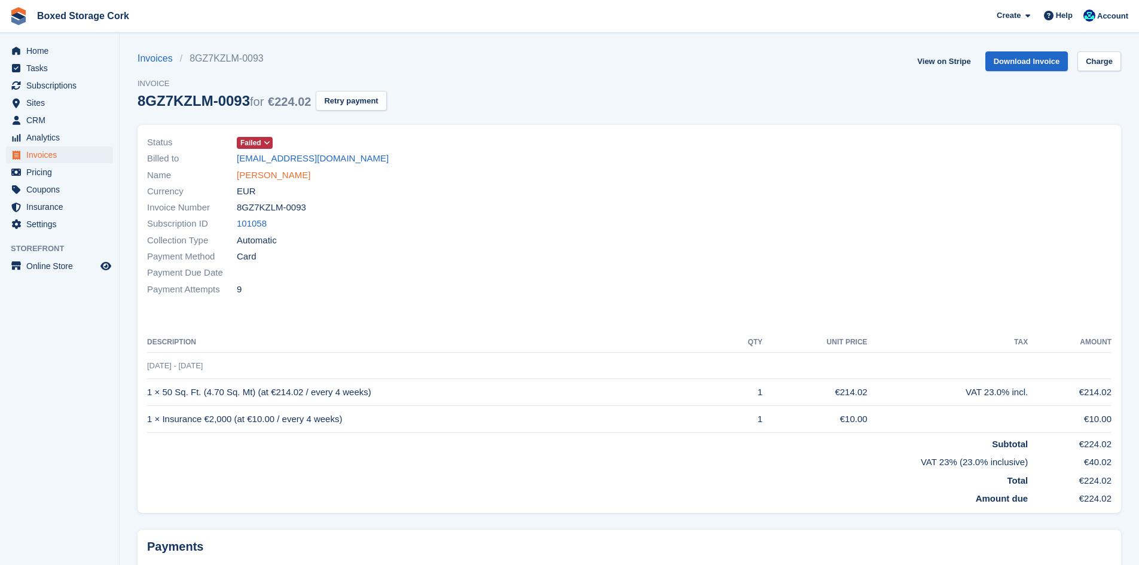
click at [273, 174] on link "Mr Ronan Pettit" at bounding box center [274, 176] width 74 height 14
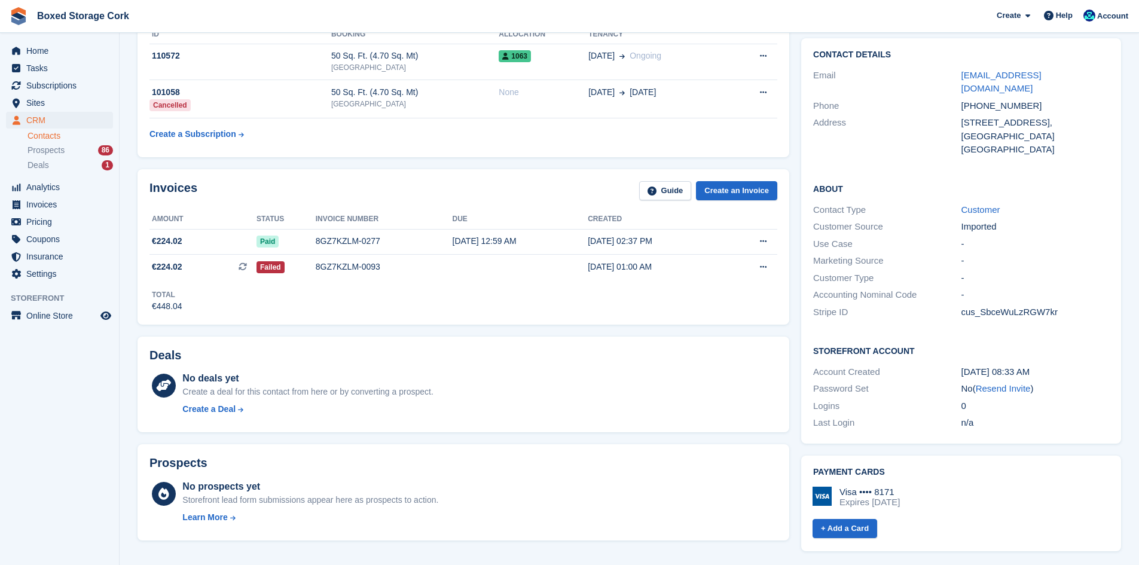
scroll to position [239, 0]
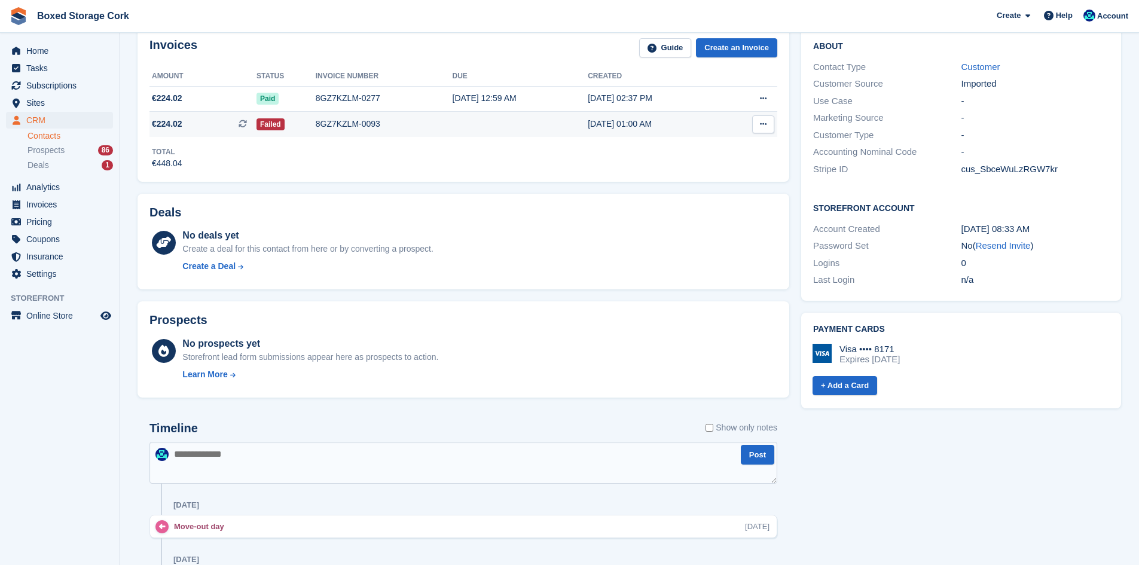
click at [341, 127] on div "8GZ7KZLM-0093" at bounding box center [384, 124] width 137 height 13
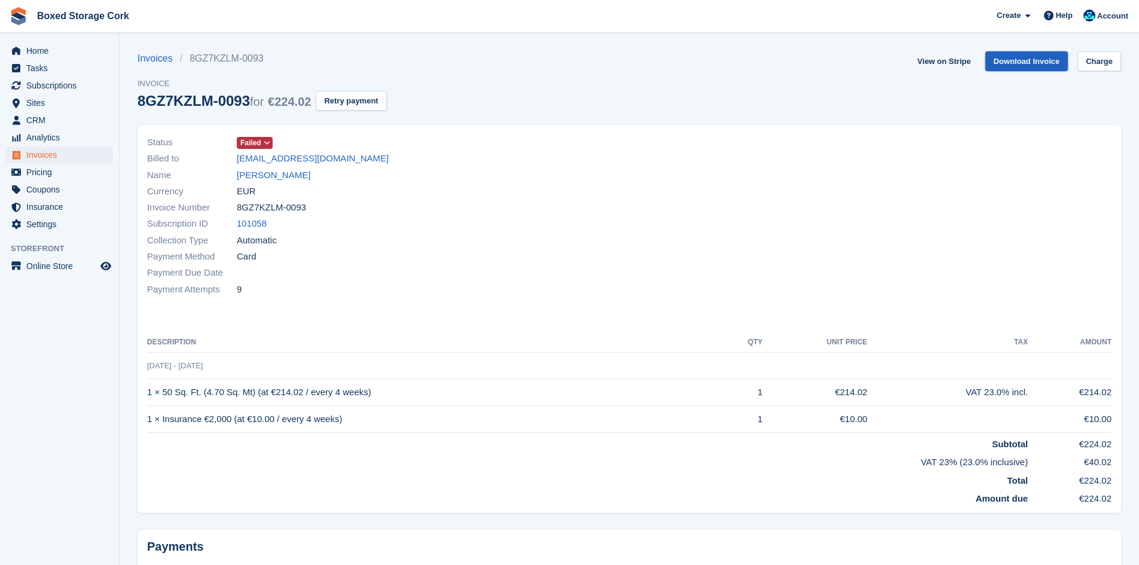
click at [1021, 59] on link "Download Invoice" at bounding box center [1026, 61] width 83 height 20
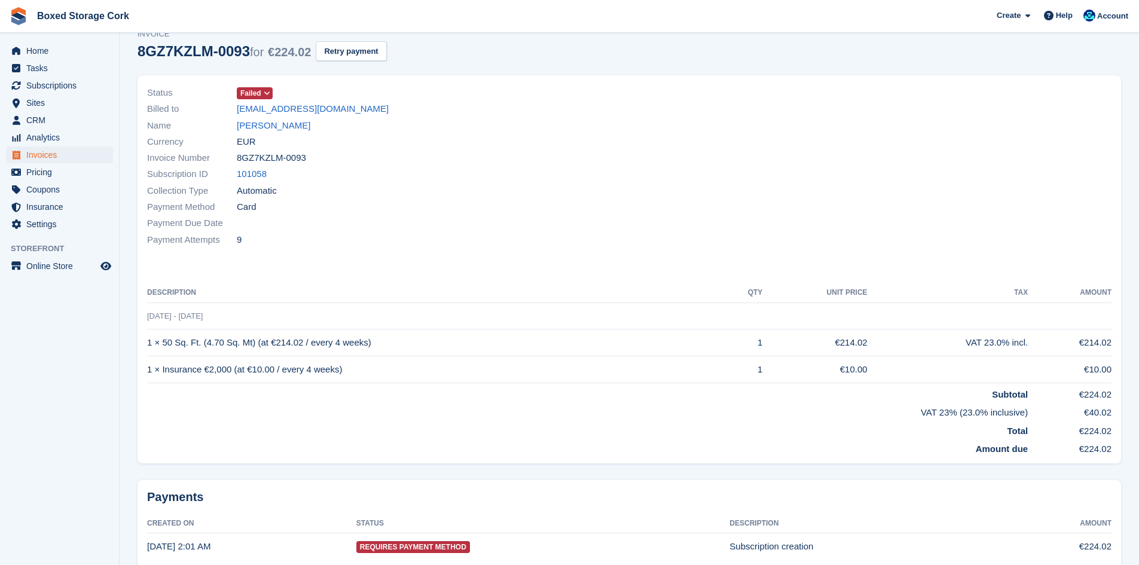
scroll to position [100, 0]
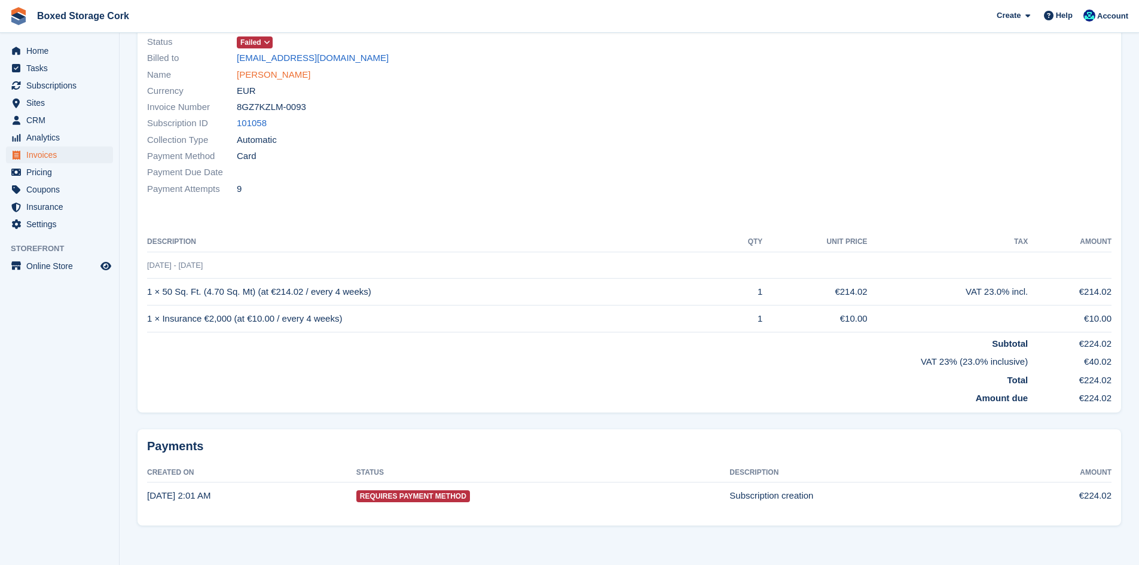
click at [270, 74] on link "Mr Ronan Pettit" at bounding box center [274, 75] width 74 height 14
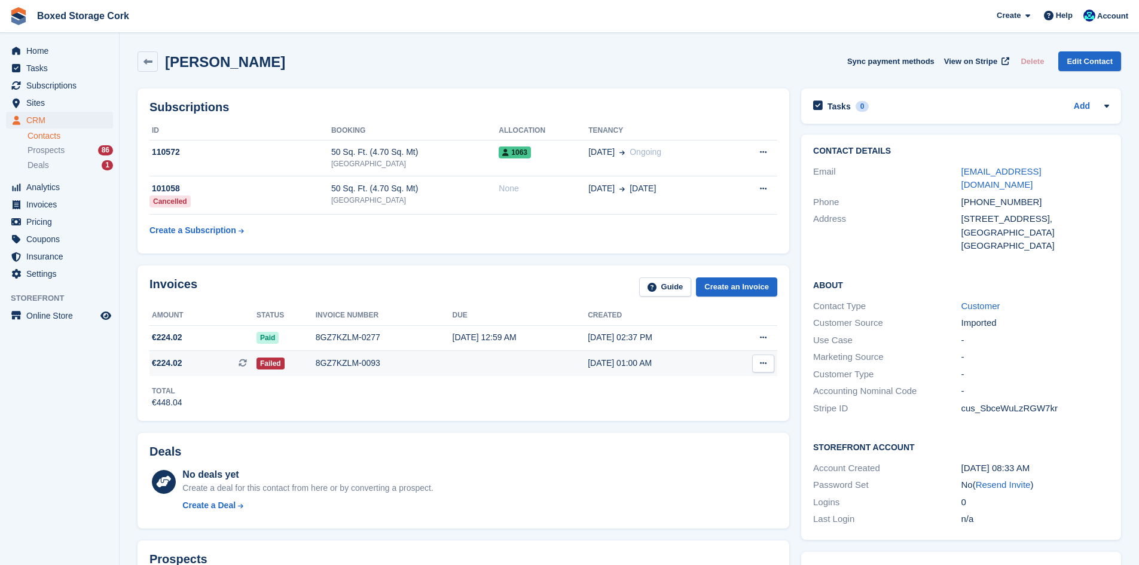
click at [361, 363] on div "8GZ7KZLM-0093" at bounding box center [384, 363] width 137 height 13
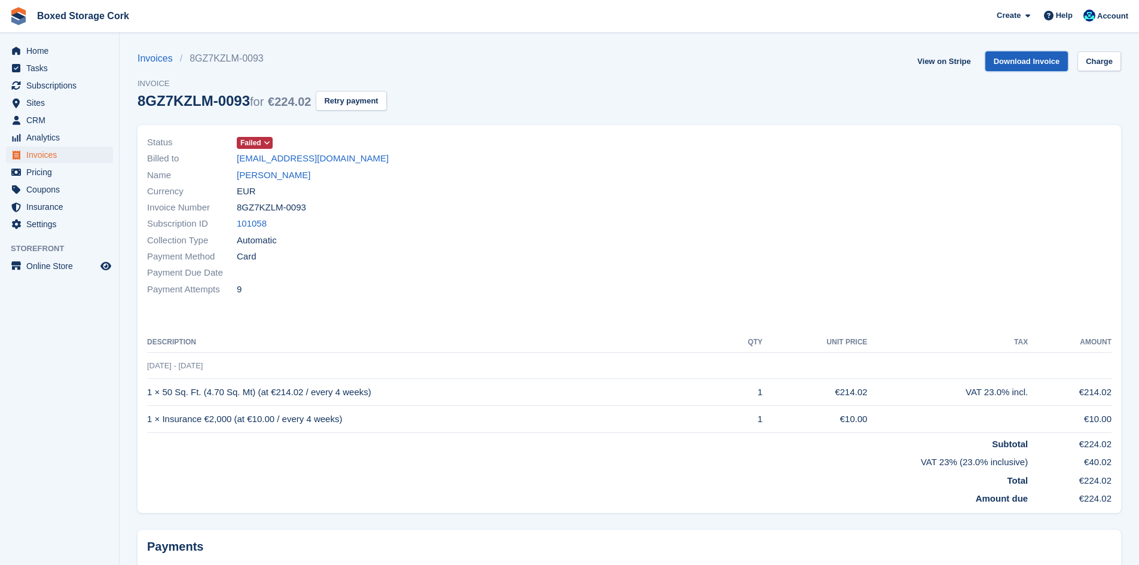
click at [1040, 63] on link "Download Invoice" at bounding box center [1026, 61] width 83 height 20
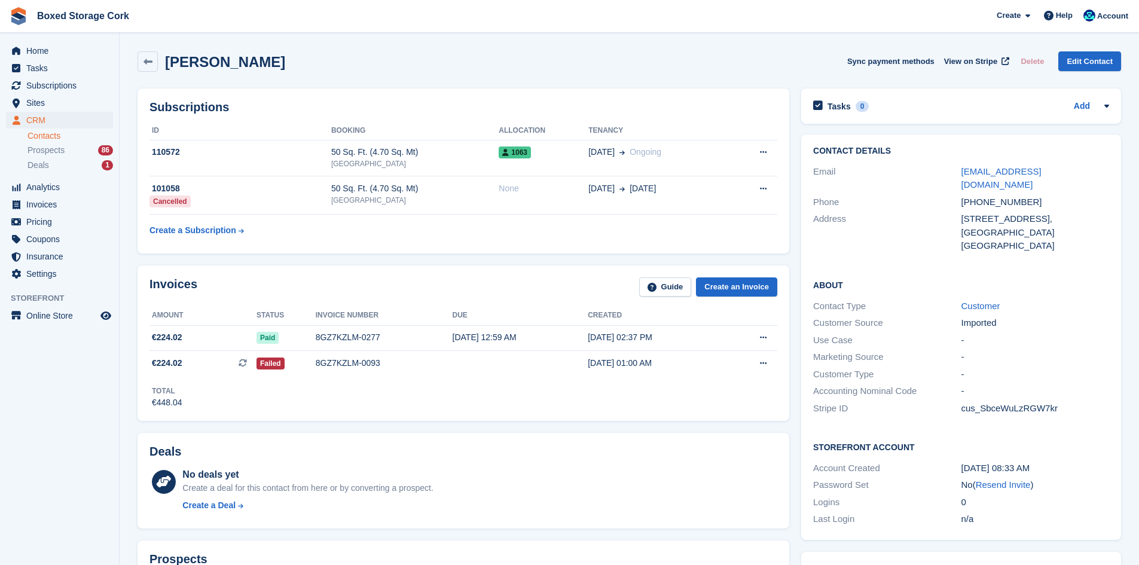
scroll to position [239, 0]
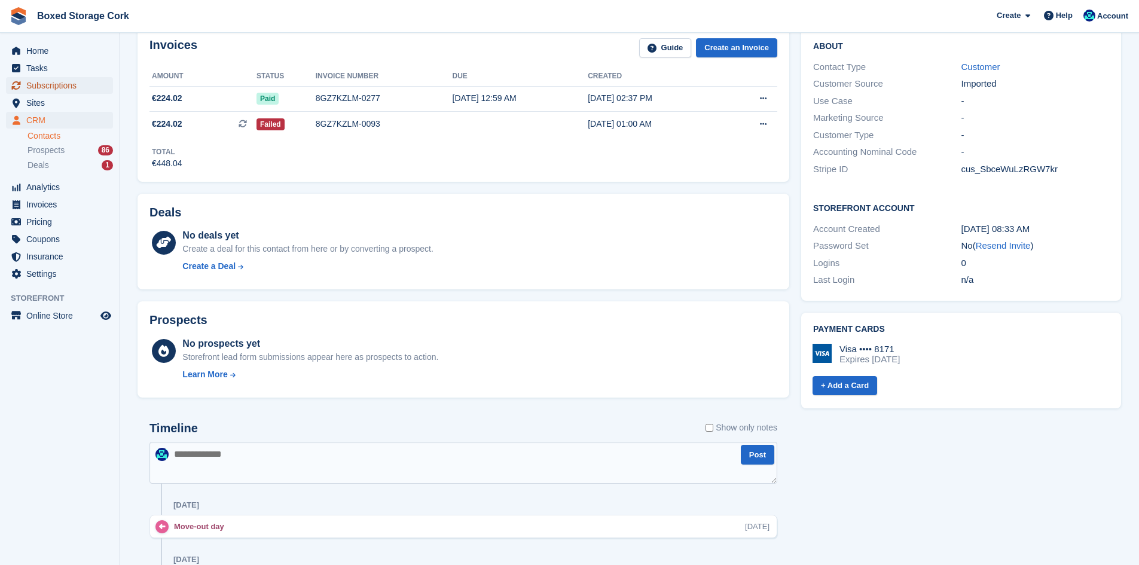
click at [57, 88] on span "Subscriptions" at bounding box center [62, 85] width 72 height 17
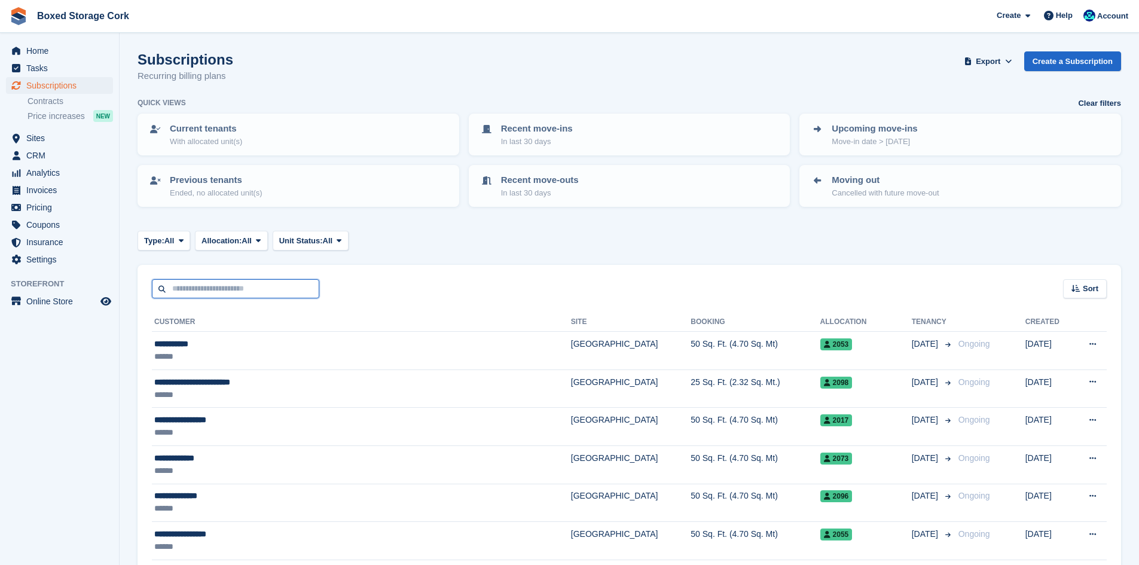
click at [221, 288] on input "text" at bounding box center [235, 289] width 167 height 20
type input "******"
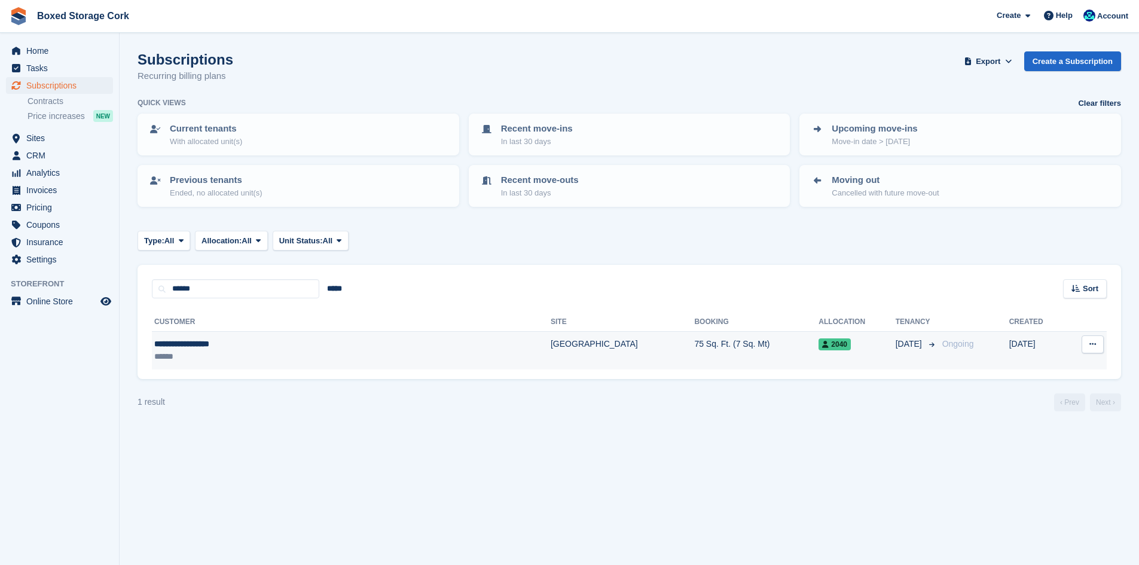
click at [278, 355] on div "******" at bounding box center [273, 356] width 239 height 13
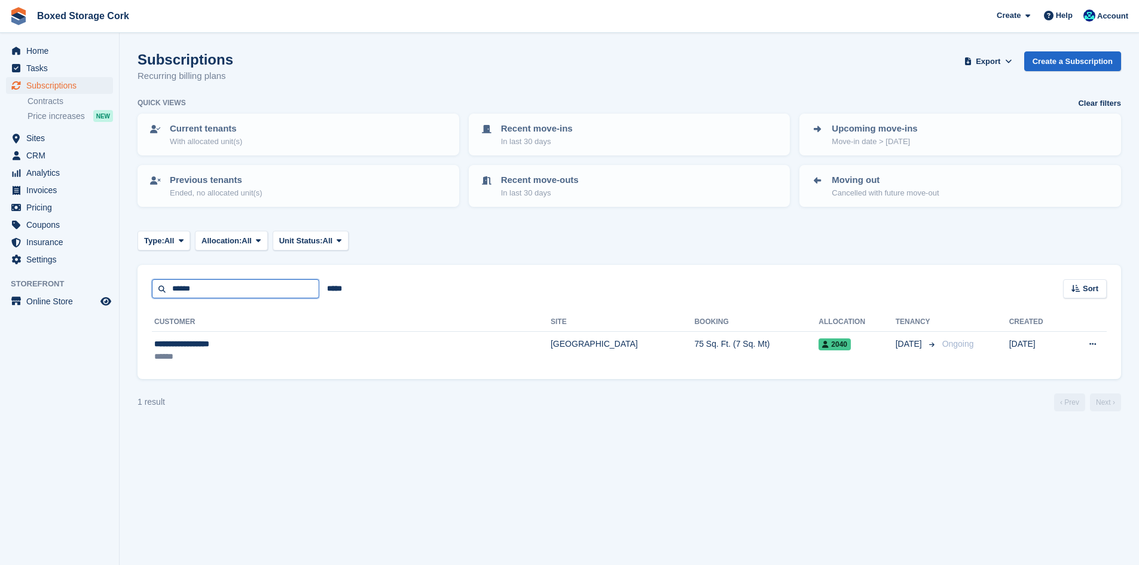
drag, startPoint x: 171, startPoint y: 287, endPoint x: 203, endPoint y: 285, distance: 31.8
click at [203, 285] on input "******" at bounding box center [235, 289] width 167 height 20
type input "****"
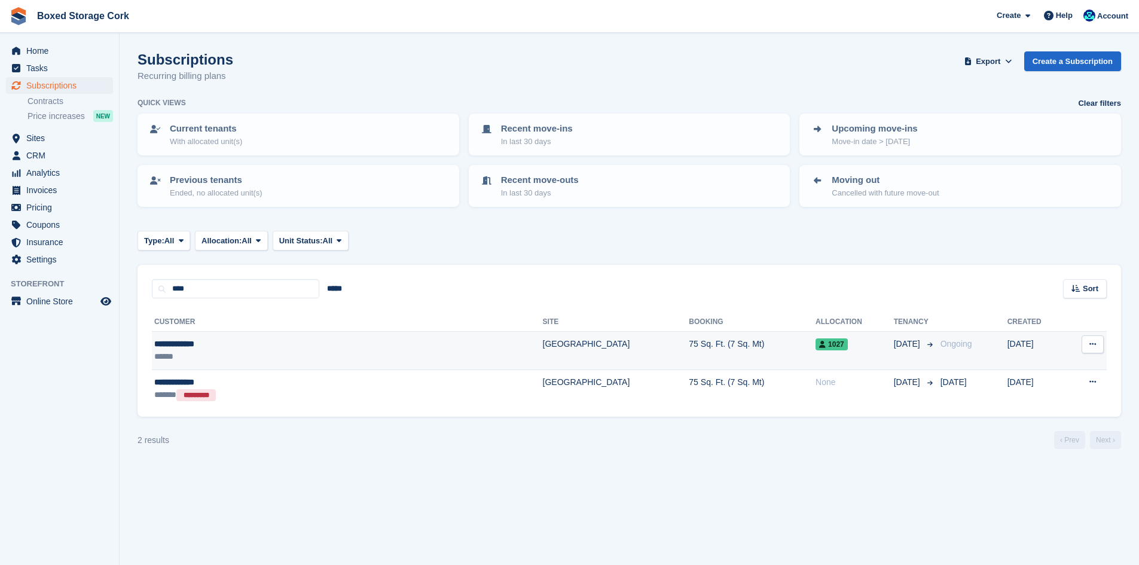
click at [326, 350] on div "******" at bounding box center [269, 356] width 230 height 13
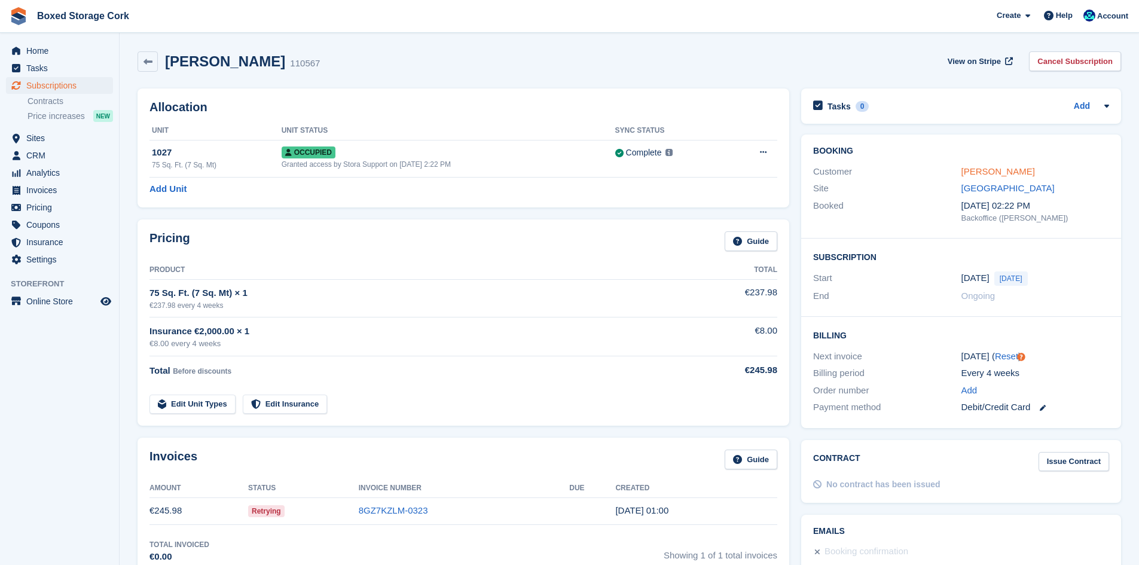
click at [987, 171] on link "Mr Joey Toren" at bounding box center [999, 171] width 74 height 10
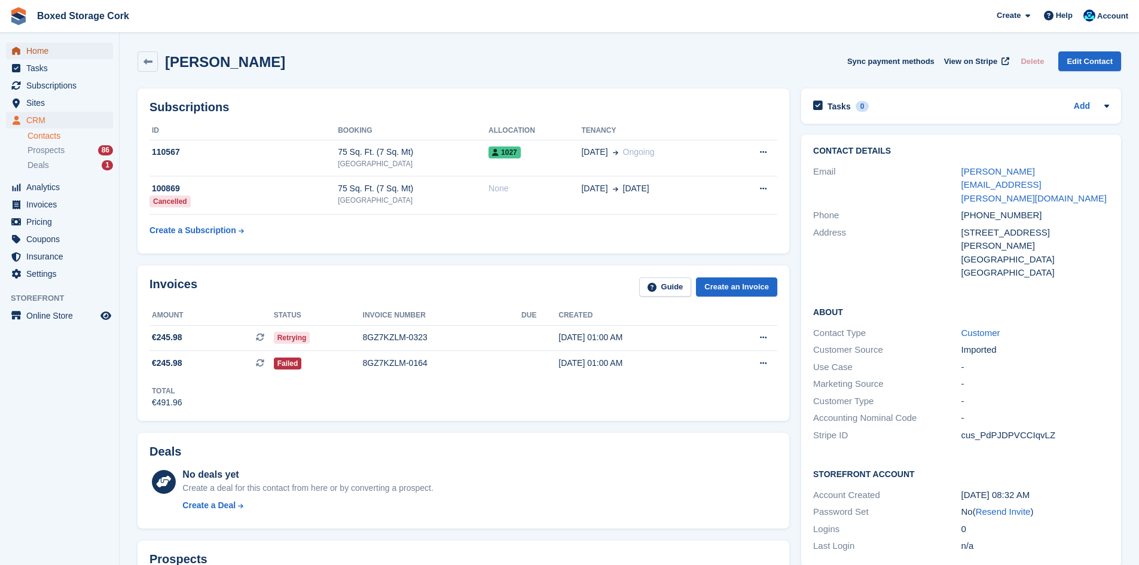
click at [38, 54] on span "Home" at bounding box center [62, 50] width 72 height 17
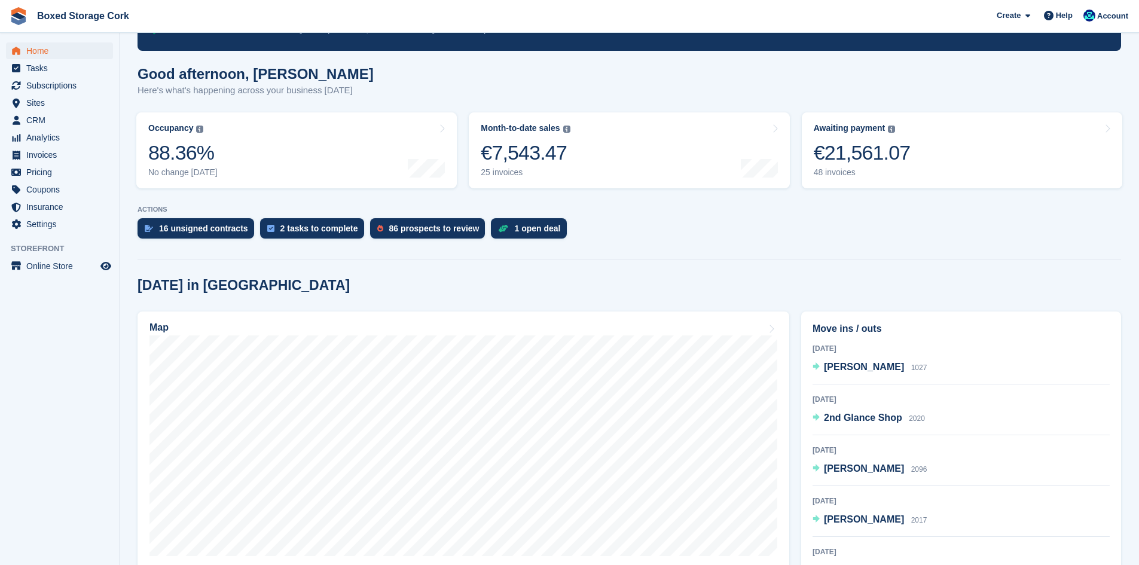
scroll to position [179, 0]
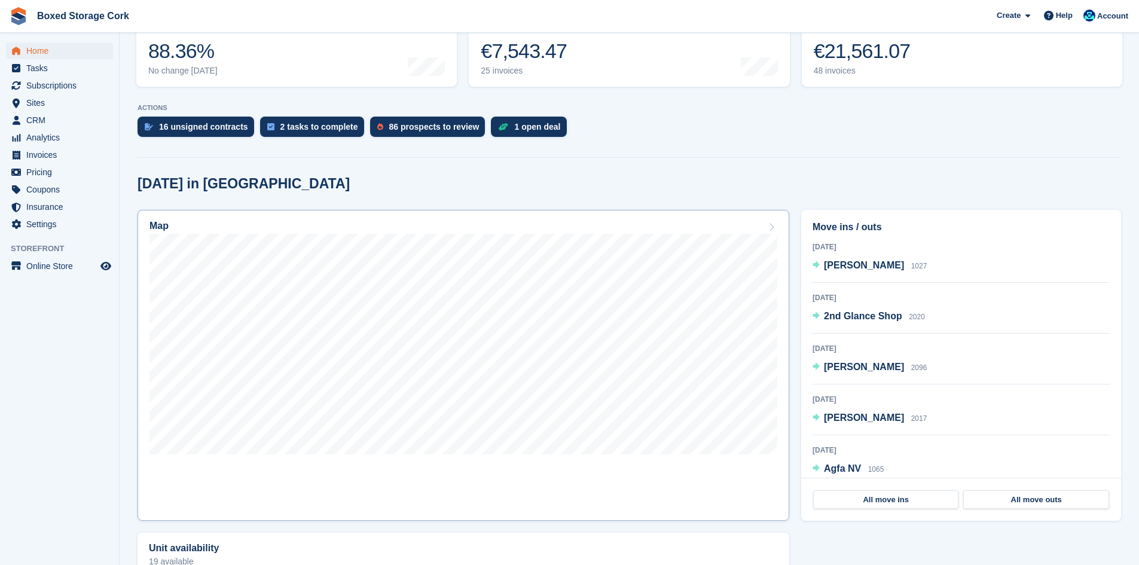
click at [558, 467] on link "Map" at bounding box center [464, 365] width 652 height 311
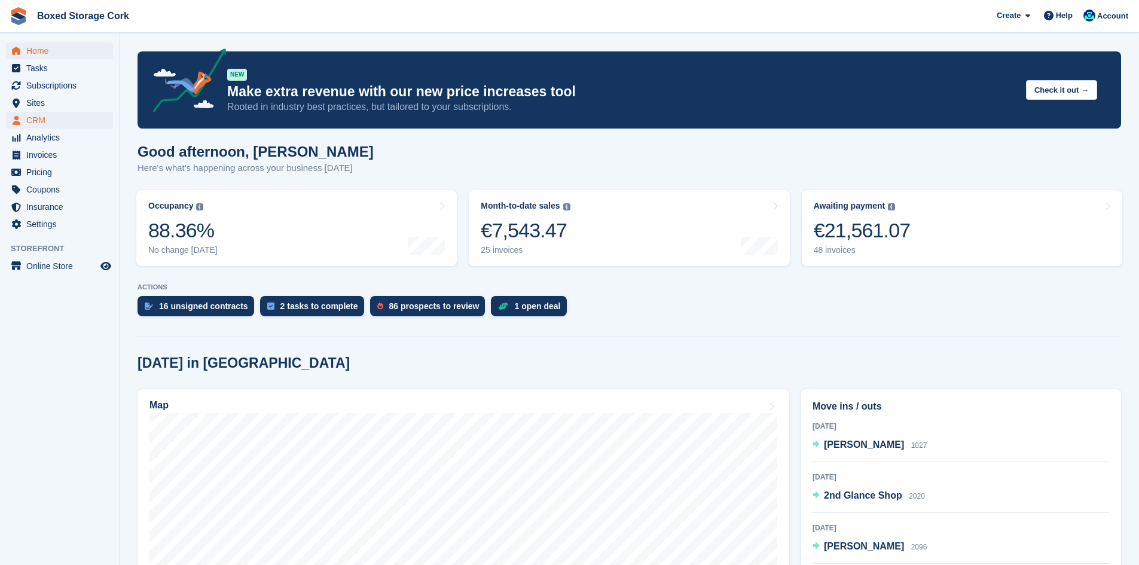
scroll to position [179, 0]
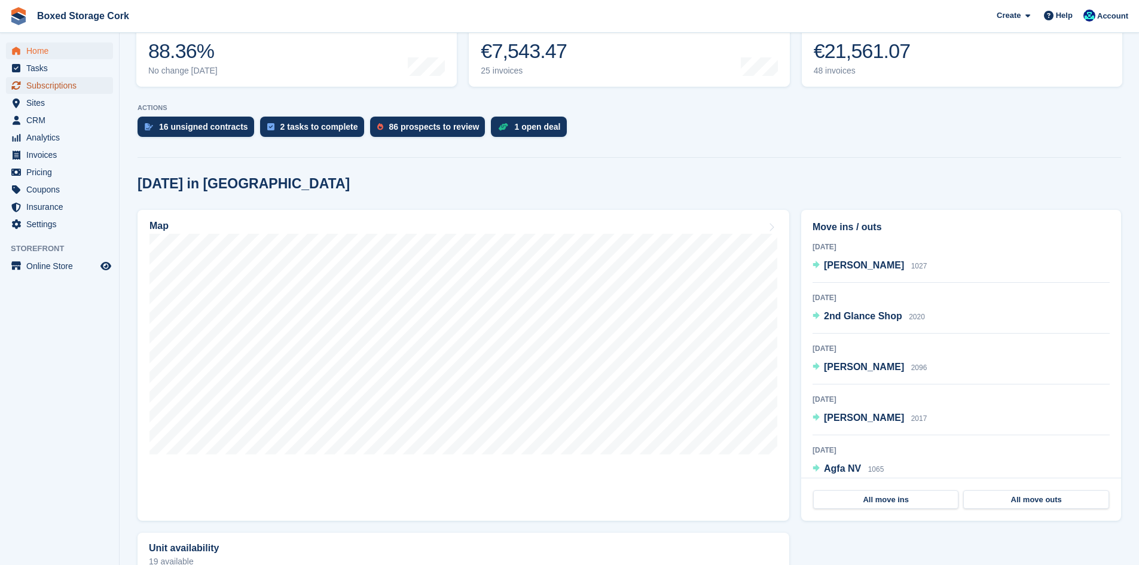
click at [65, 84] on span "Subscriptions" at bounding box center [62, 85] width 72 height 17
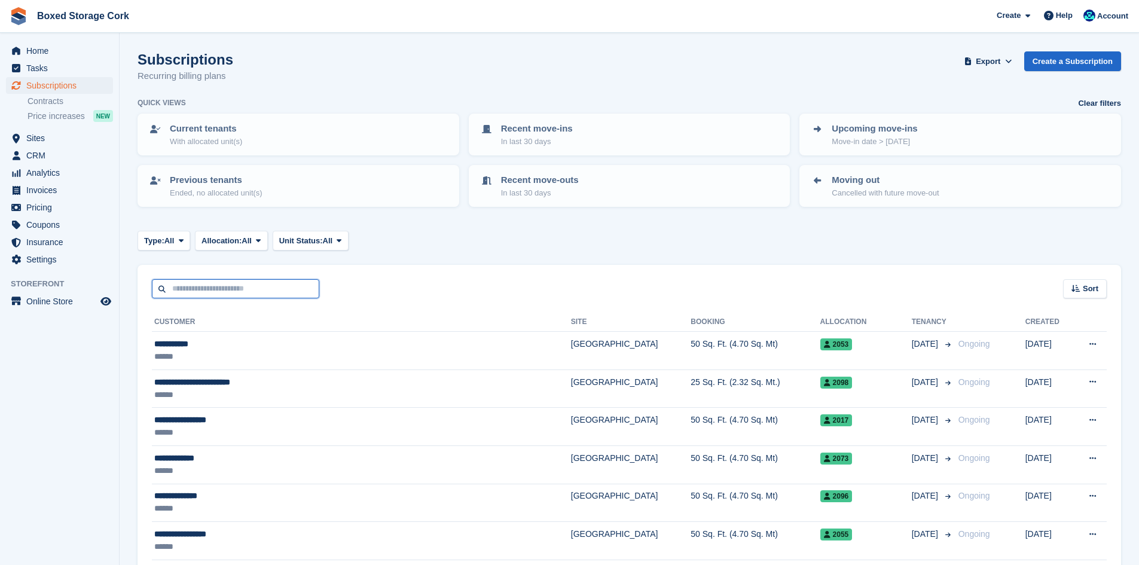
click at [215, 291] on input "text" at bounding box center [235, 289] width 167 height 20
type input "*******"
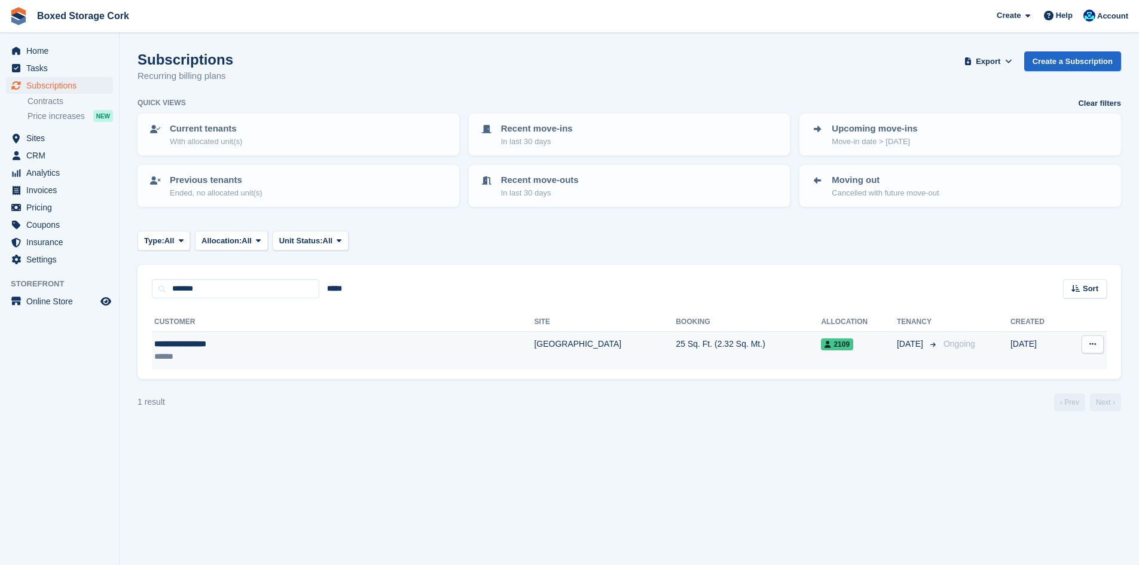
click at [234, 353] on div "******" at bounding box center [270, 356] width 233 height 13
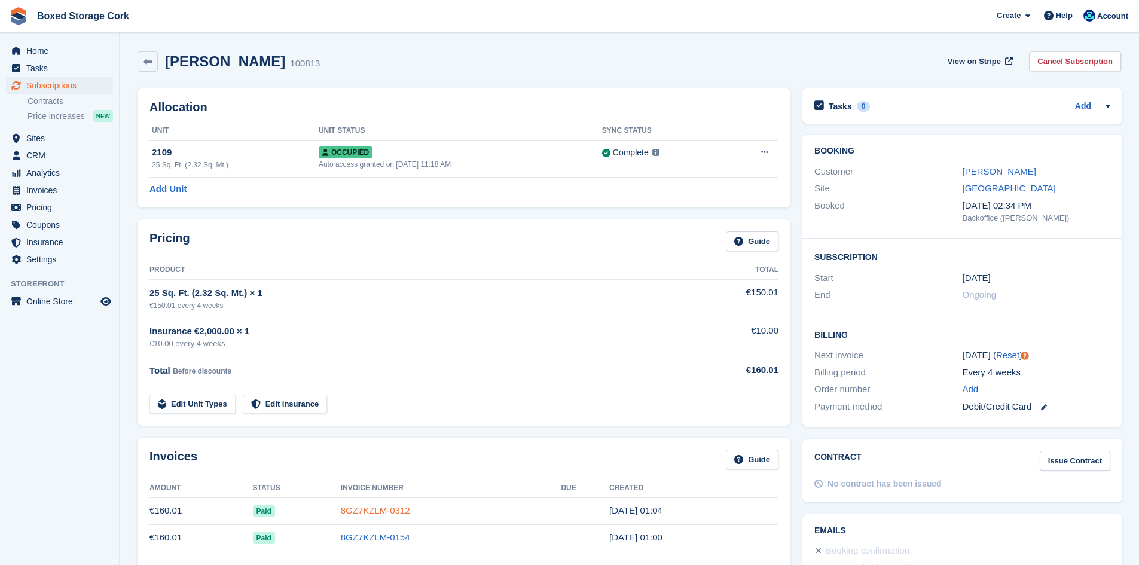
click at [377, 509] on link "8GZ7KZLM-0312" at bounding box center [375, 510] width 69 height 10
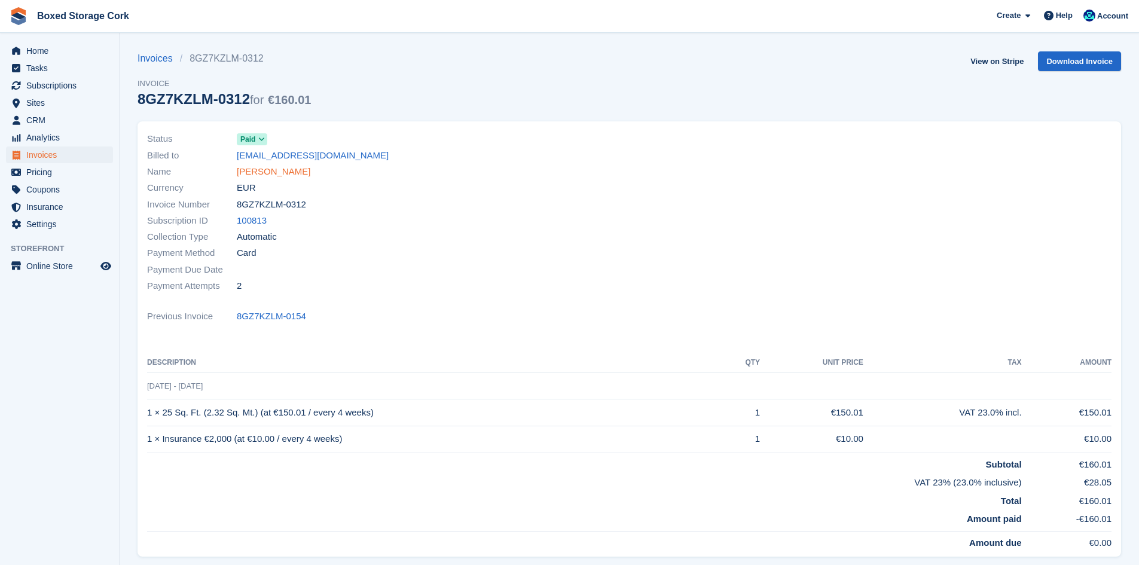
click at [286, 173] on link "Mr Raphael Diezmo" at bounding box center [274, 172] width 74 height 14
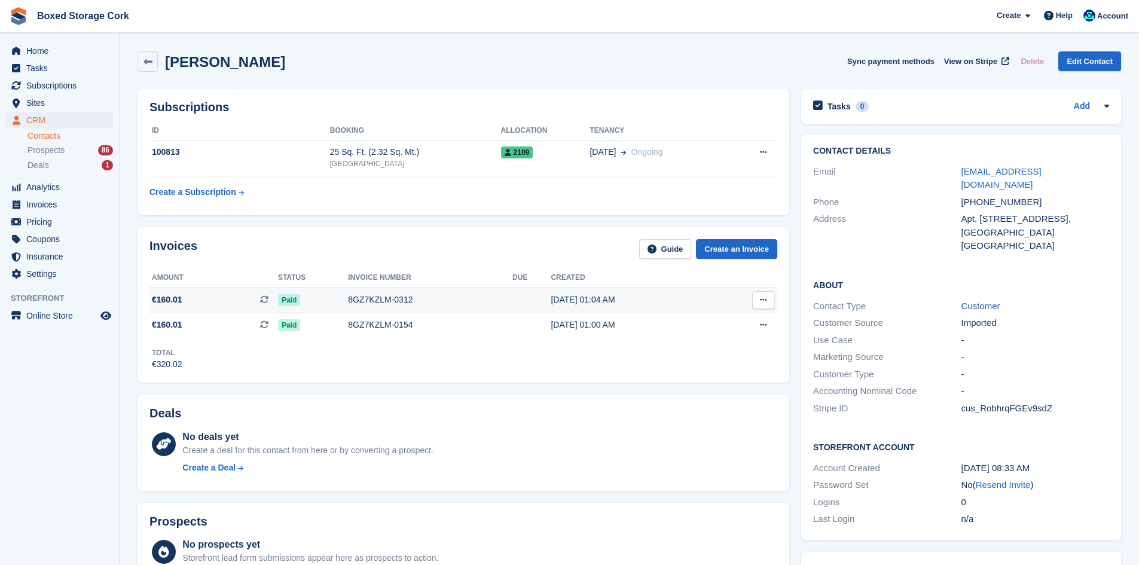
click at [383, 301] on div "8GZ7KZLM-0312" at bounding box center [430, 300] width 164 height 13
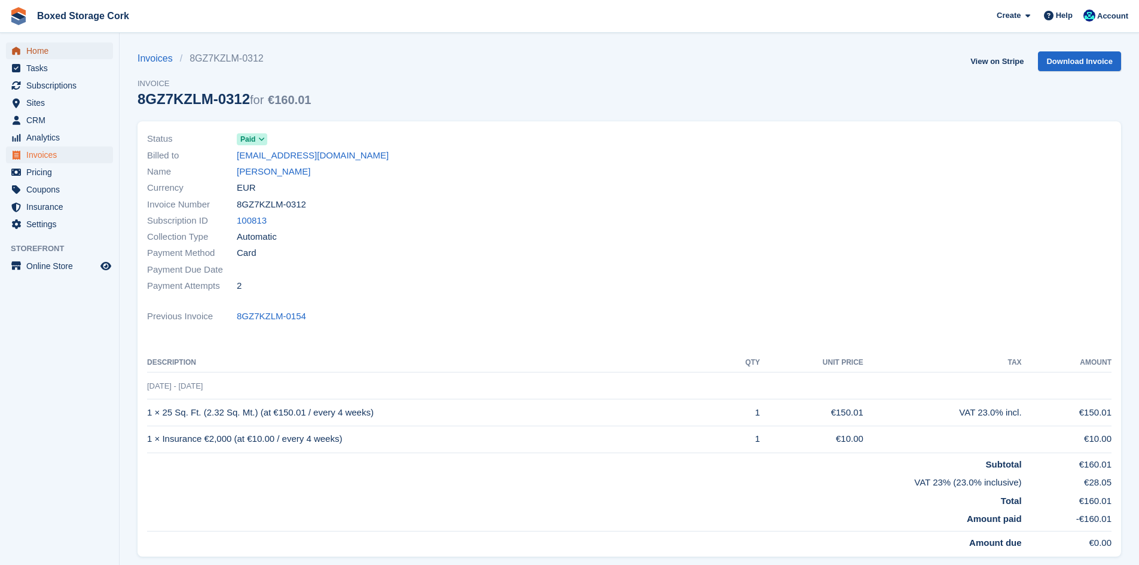
click at [42, 50] on span "Home" at bounding box center [62, 50] width 72 height 17
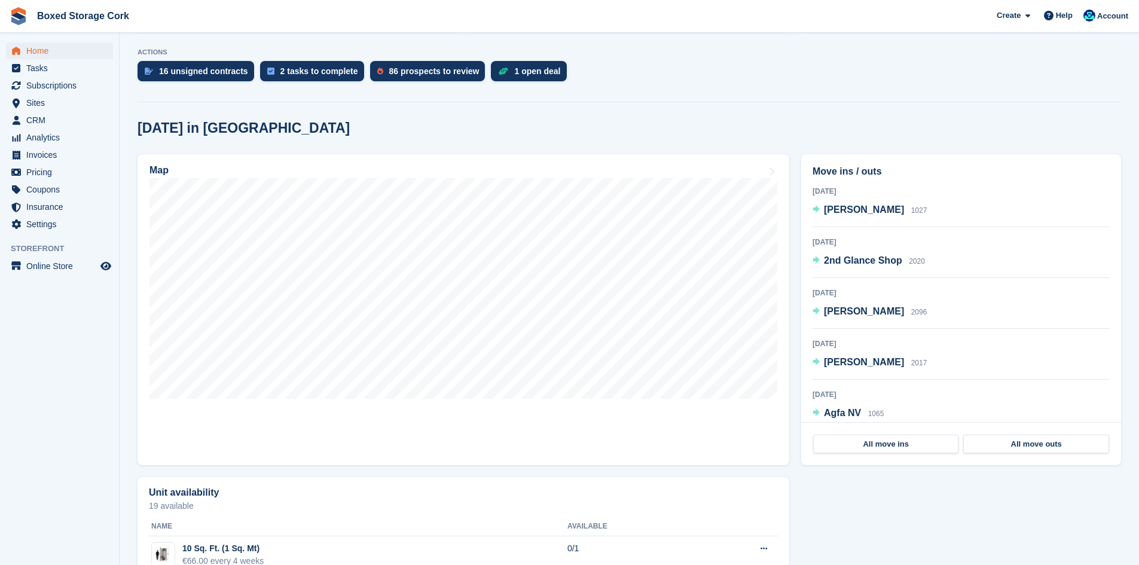
scroll to position [239, 0]
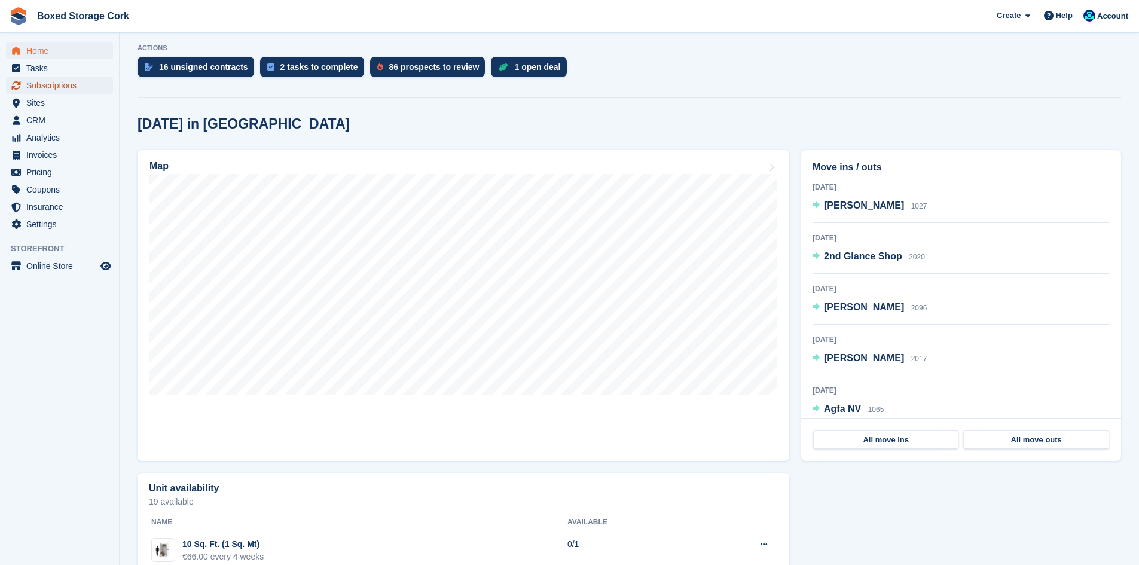
click at [74, 88] on span "Subscriptions" at bounding box center [62, 85] width 72 height 17
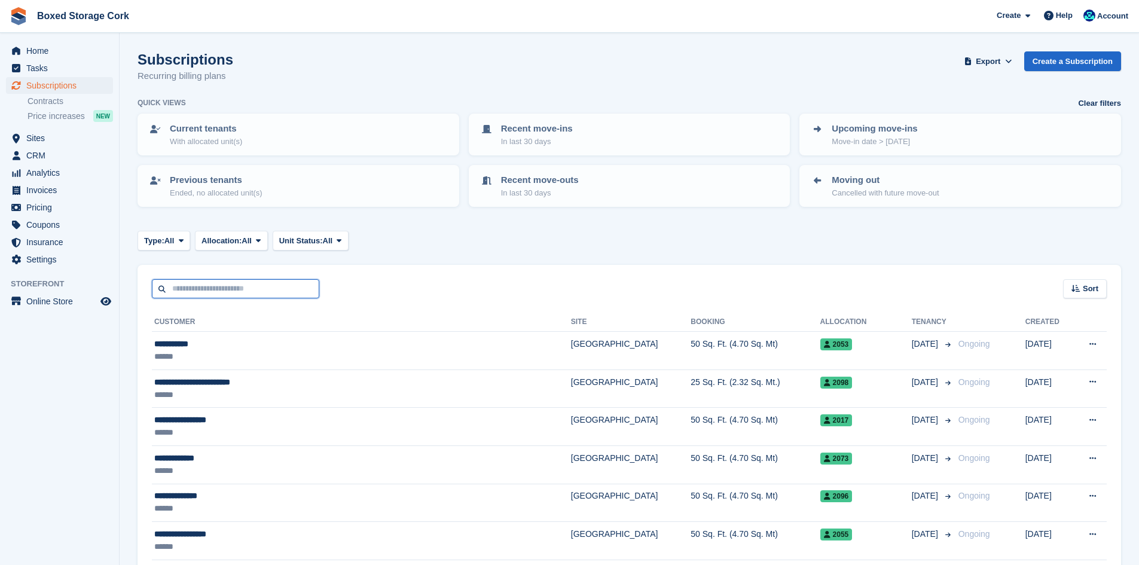
click at [228, 286] on input "text" at bounding box center [235, 289] width 167 height 20
type input "*****"
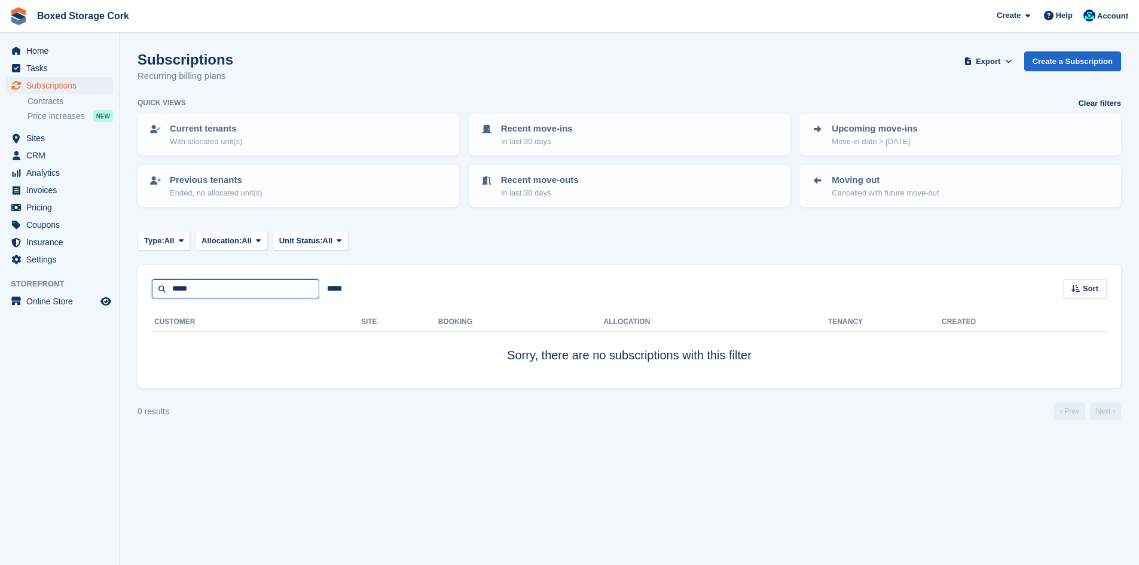
click at [219, 291] on input "*****" at bounding box center [235, 289] width 167 height 20
drag, startPoint x: 212, startPoint y: 289, endPoint x: 172, endPoint y: 287, distance: 40.1
click at [172, 287] on input "*****" at bounding box center [235, 289] width 167 height 20
type input "********"
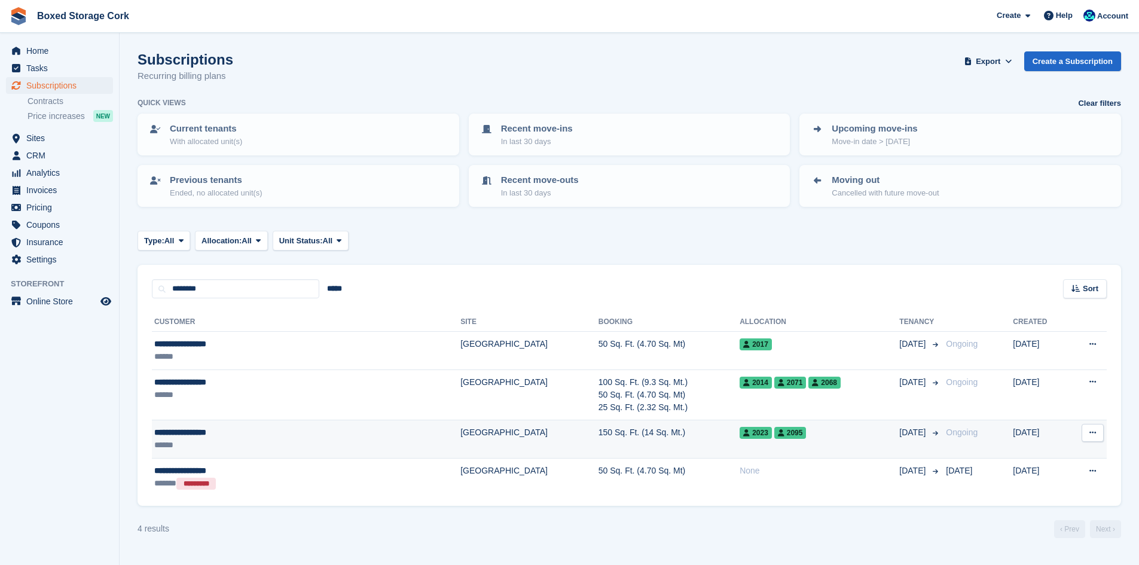
click at [599, 432] on td "150 Sq. Ft. (14 Sq. Mt.)" at bounding box center [669, 439] width 141 height 38
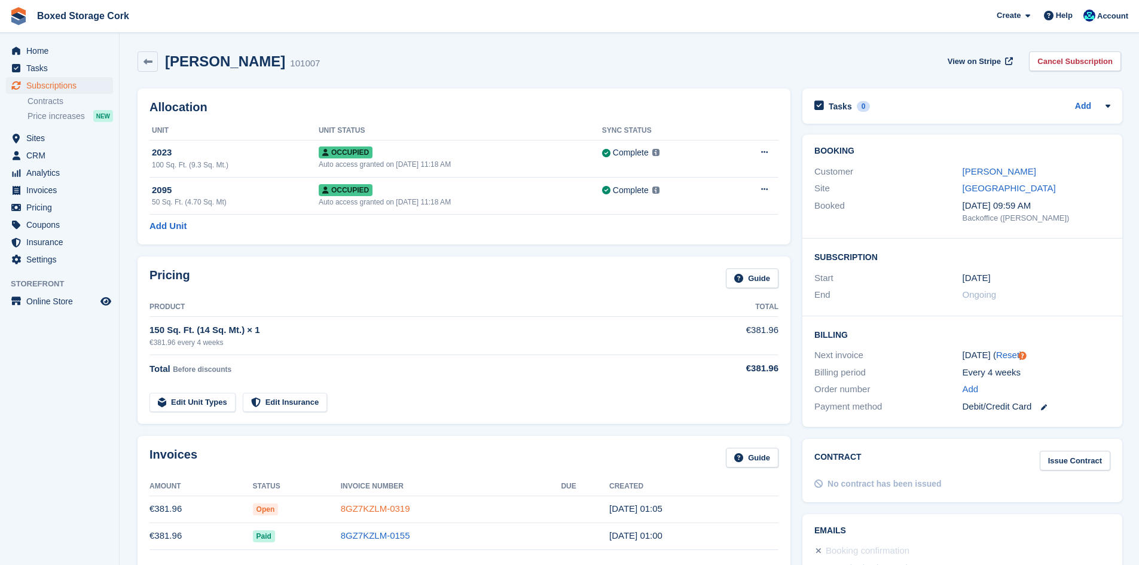
click at [380, 509] on link "8GZ7KZLM-0319" at bounding box center [375, 508] width 69 height 10
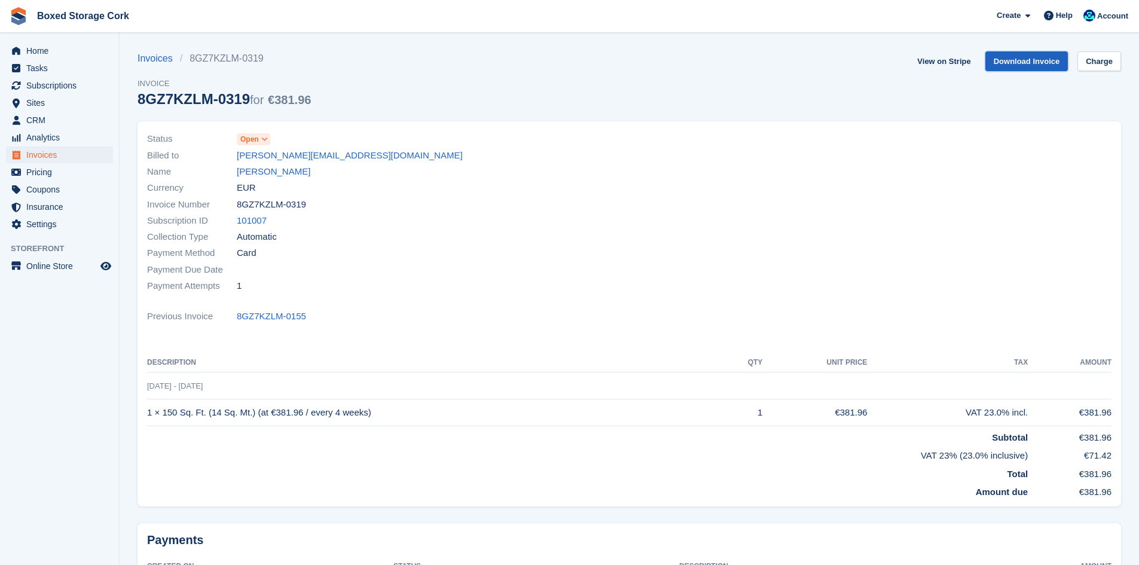
click at [1030, 60] on link "Download Invoice" at bounding box center [1026, 61] width 83 height 20
drag, startPoint x: 389, startPoint y: 151, endPoint x: 237, endPoint y: 159, distance: 151.5
click at [237, 159] on div "Billed to oconnor.bryanjames@gmail.com" at bounding box center [384, 155] width 475 height 16
copy link "oconnor.bryanjames@gmail.com"
click at [38, 100] on span "Sites" at bounding box center [62, 102] width 72 height 17
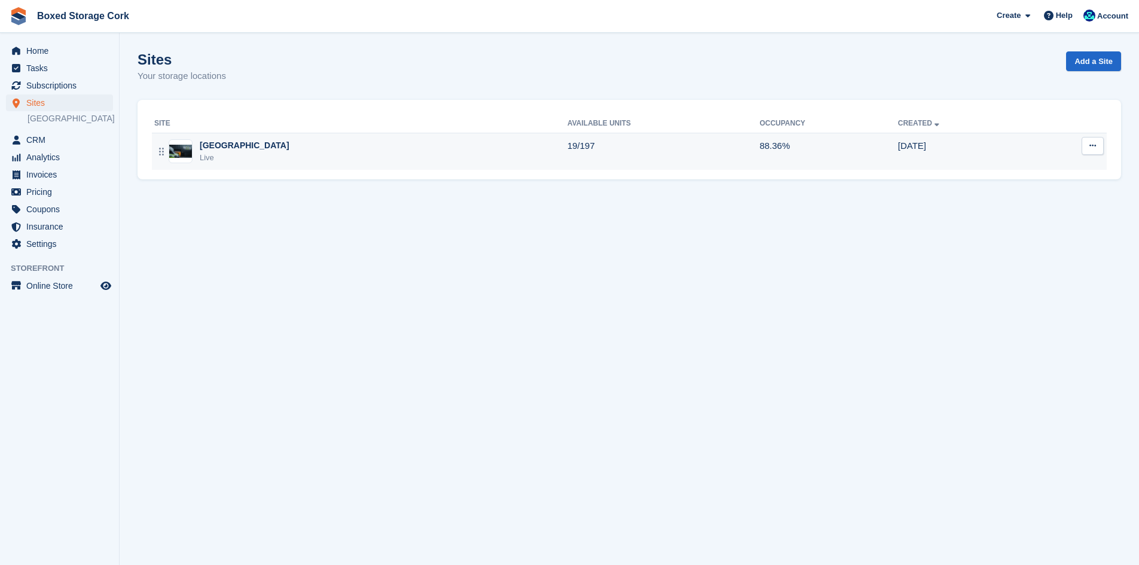
click at [1098, 143] on button at bounding box center [1093, 146] width 22 height 18
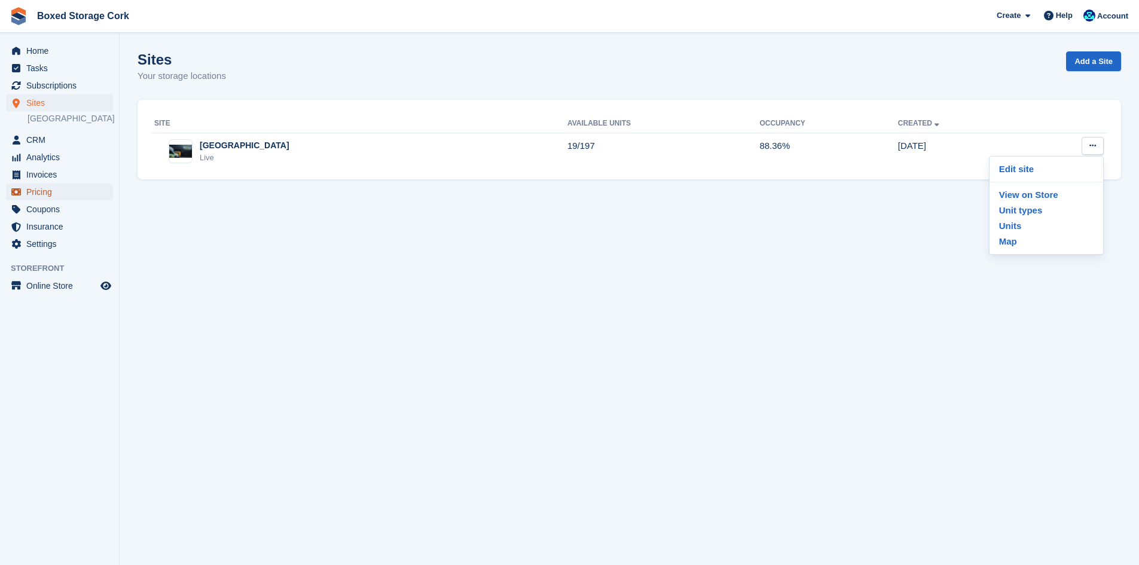
click at [39, 192] on span "Pricing" at bounding box center [62, 192] width 72 height 17
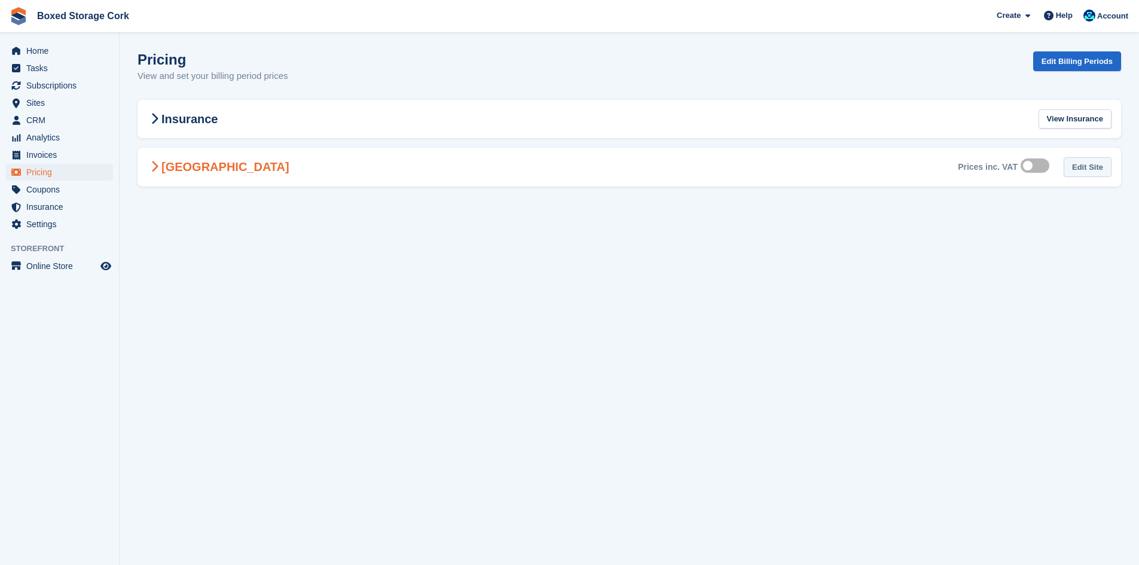
click at [1084, 166] on link "Edit Site" at bounding box center [1088, 167] width 48 height 20
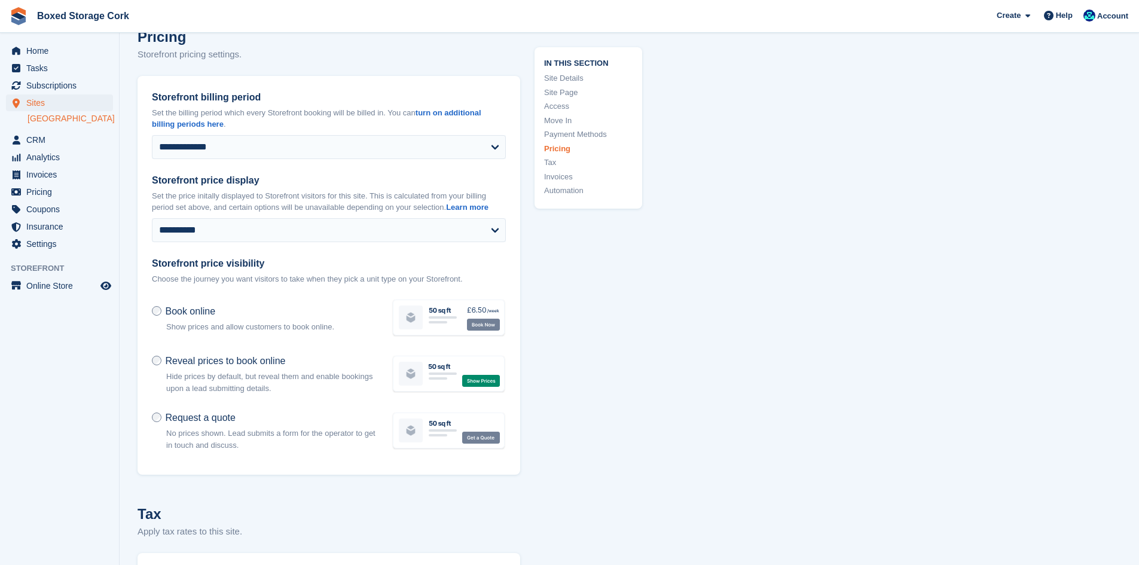
scroll to position [4357, 0]
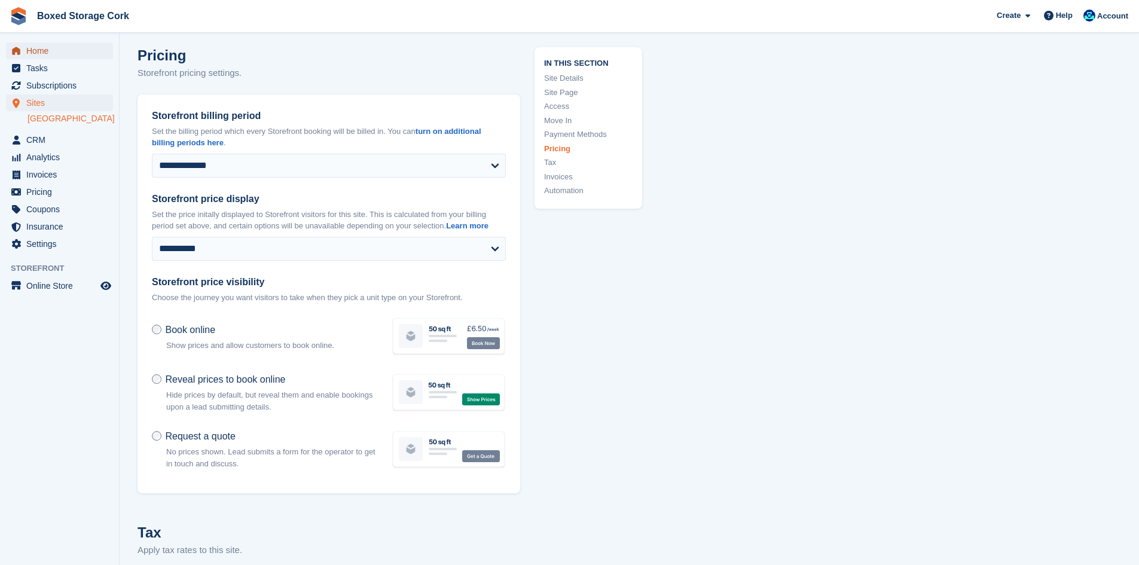
click at [42, 53] on span "Home" at bounding box center [62, 50] width 72 height 17
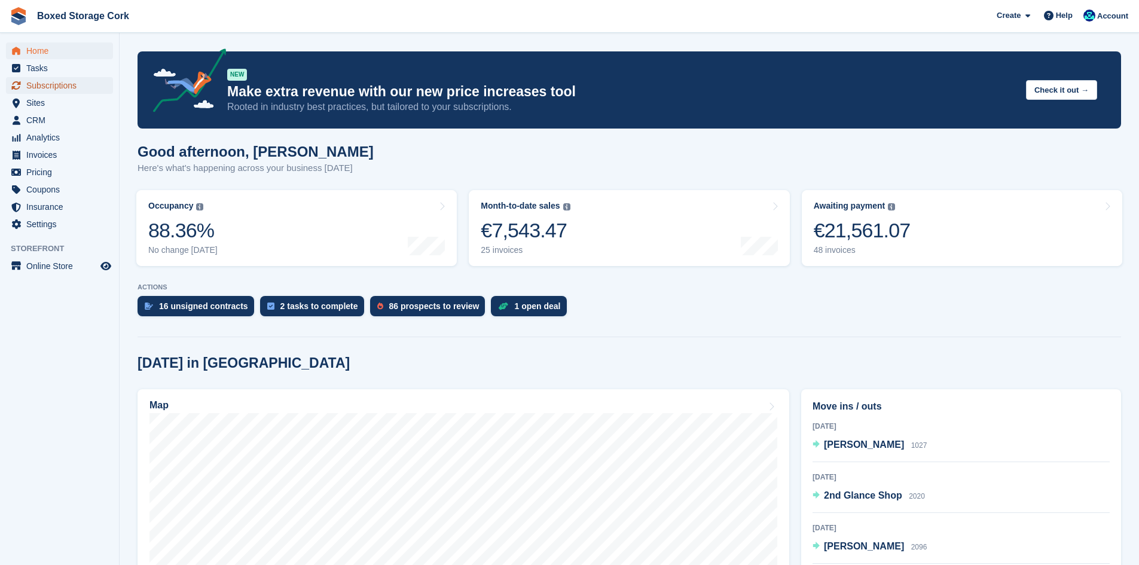
click at [41, 85] on span "Subscriptions" at bounding box center [62, 85] width 72 height 17
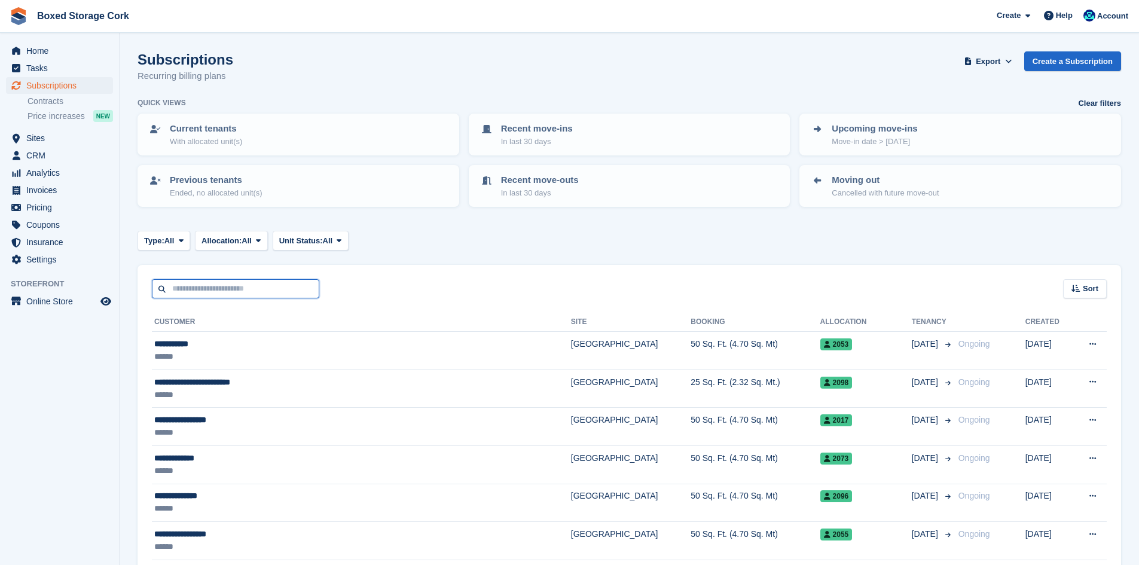
click at [206, 289] on input "text" at bounding box center [235, 289] width 167 height 20
type input "***"
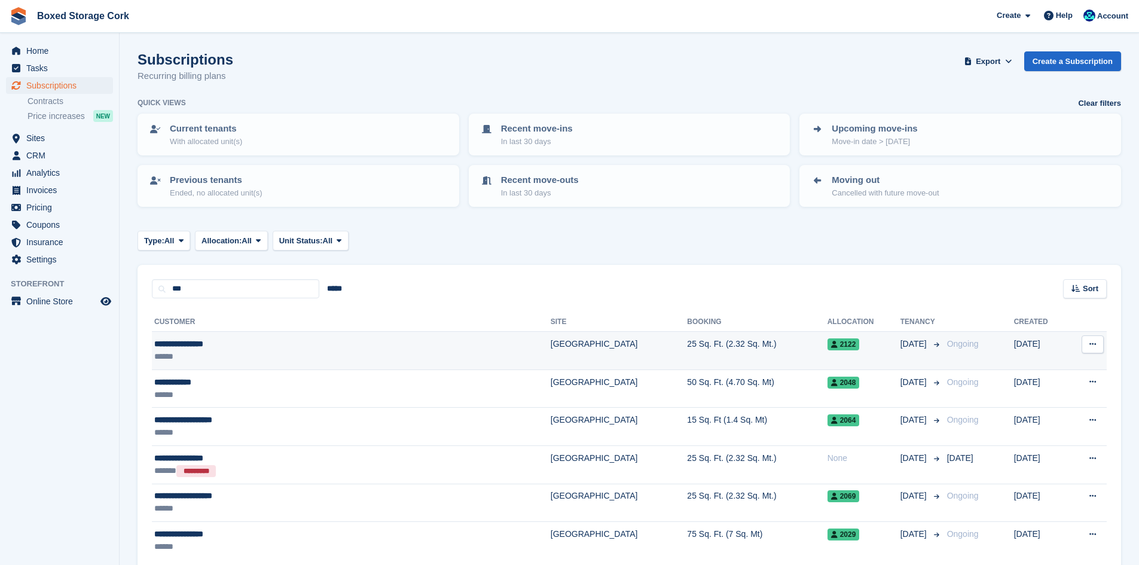
click at [263, 362] on div "******" at bounding box center [280, 356] width 252 height 13
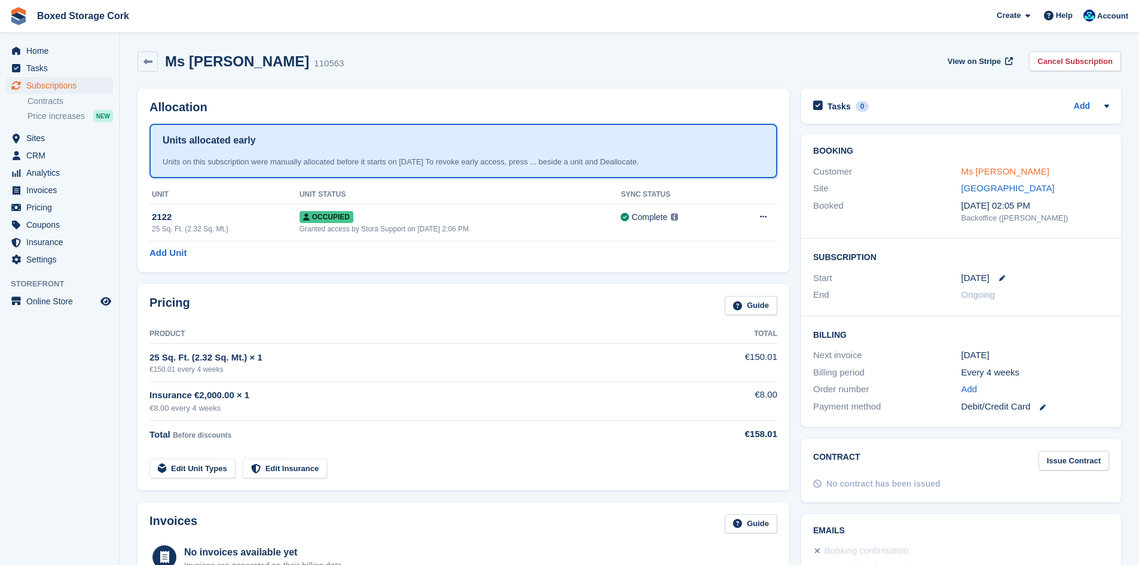
click at [991, 172] on link "Ms [PERSON_NAME]" at bounding box center [1006, 171] width 88 height 10
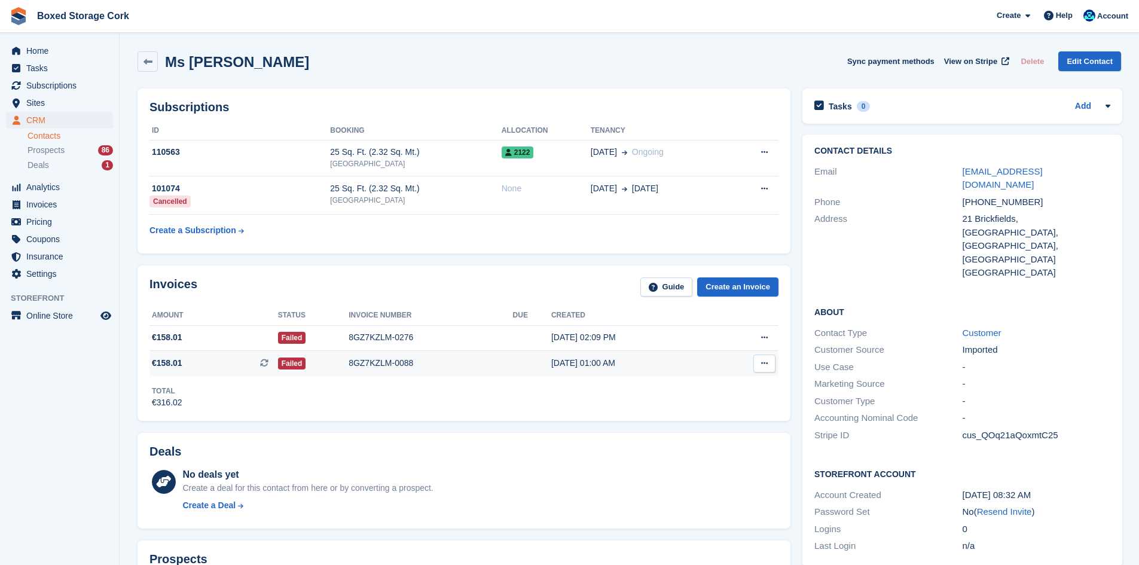
click at [350, 365] on div "8GZ7KZLM-0088" at bounding box center [431, 363] width 164 height 13
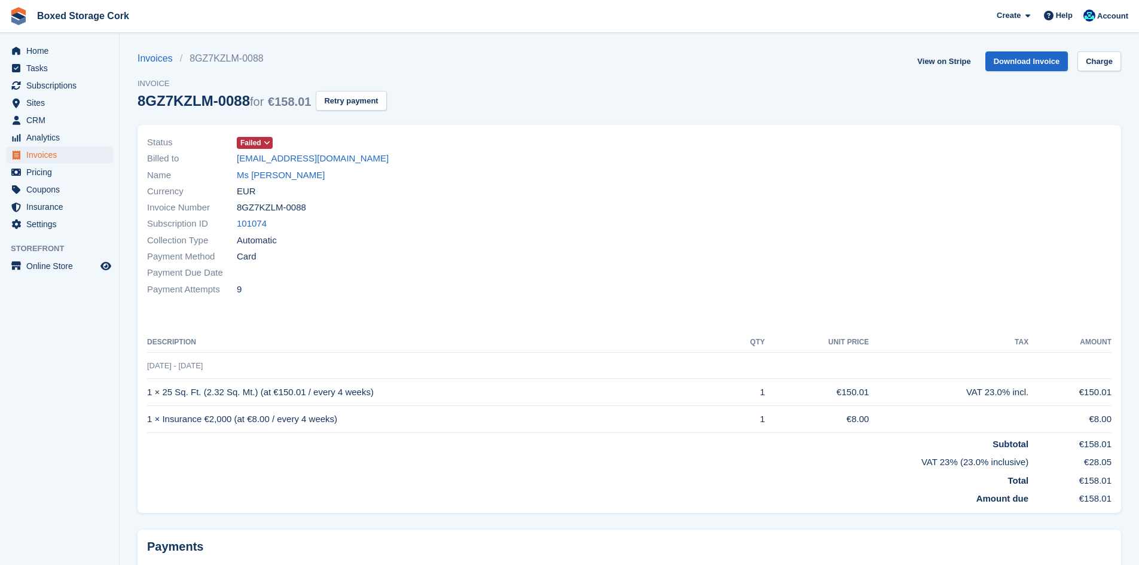
click at [269, 143] on icon at bounding box center [267, 142] width 7 height 7
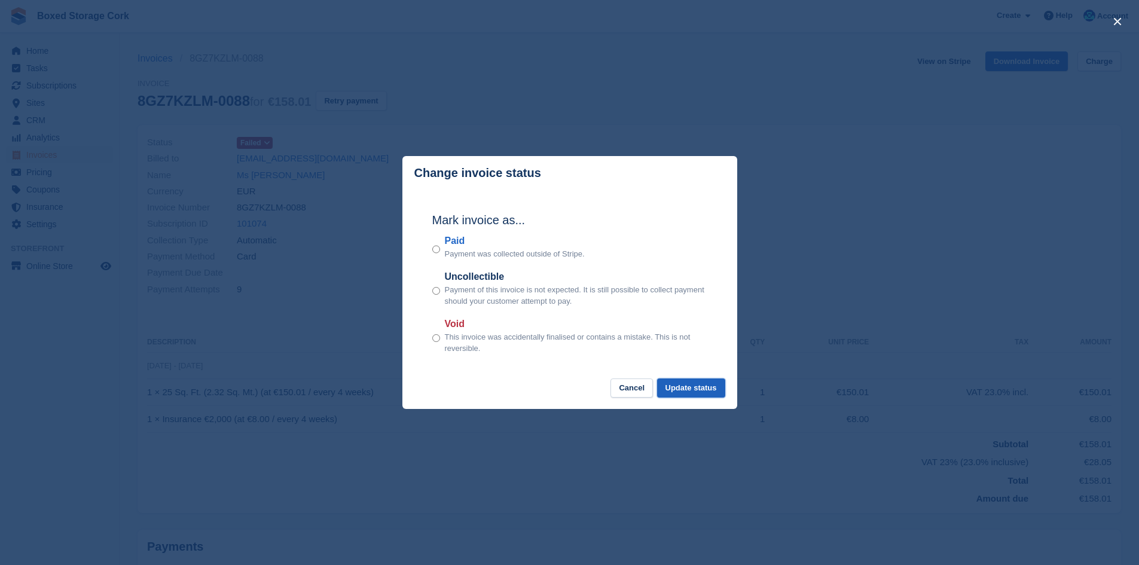
click at [689, 386] on button "Update status" at bounding box center [691, 389] width 68 height 20
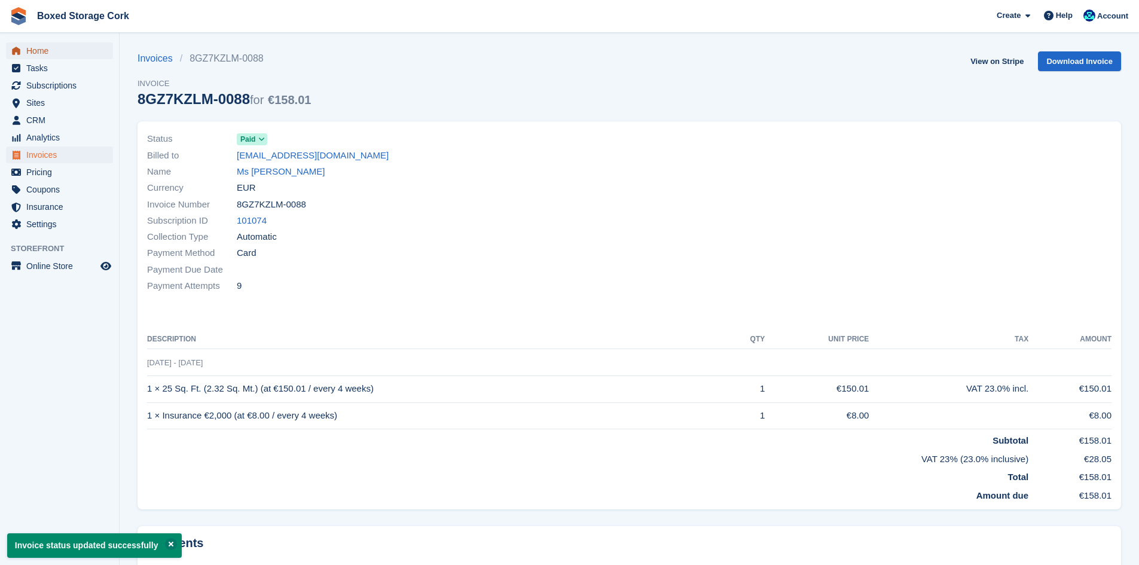
click at [35, 54] on span "Home" at bounding box center [62, 50] width 72 height 17
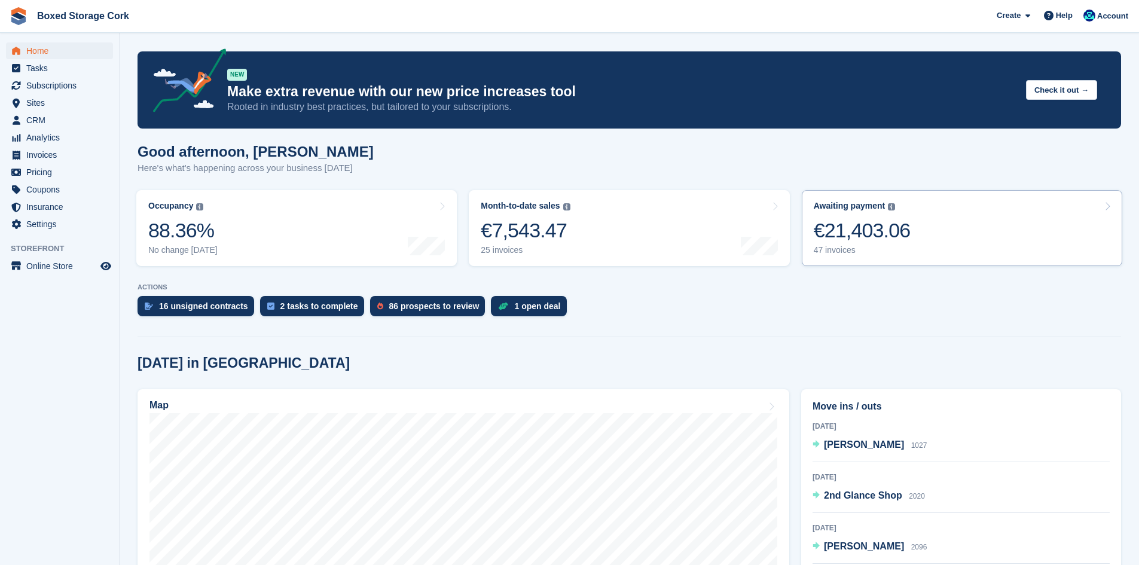
click at [866, 228] on div "€21,403.06" at bounding box center [862, 230] width 97 height 25
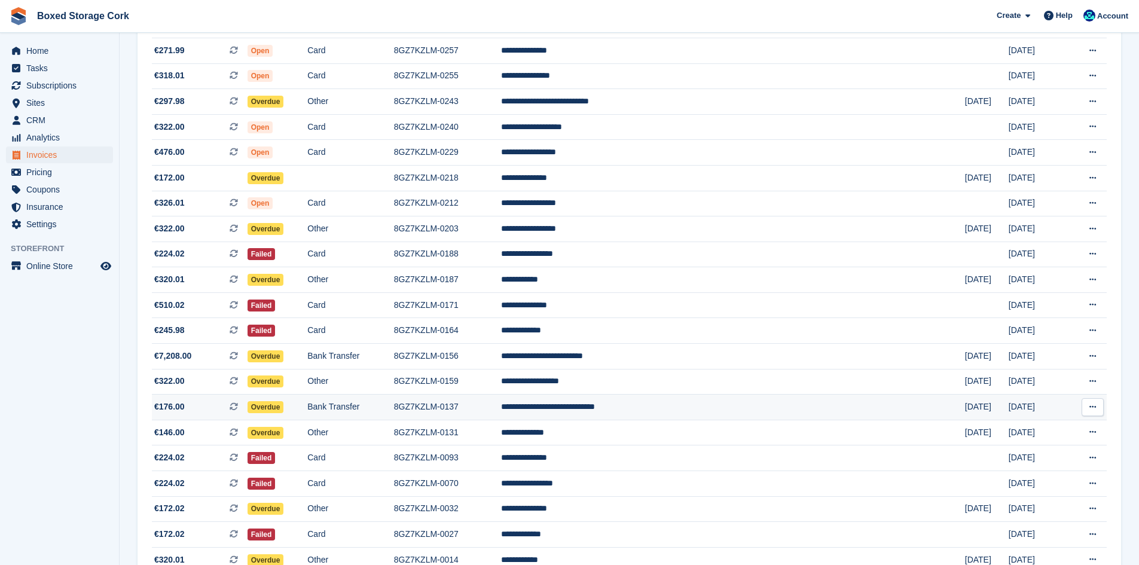
scroll to position [773, 0]
